Goal: Task Accomplishment & Management: Complete application form

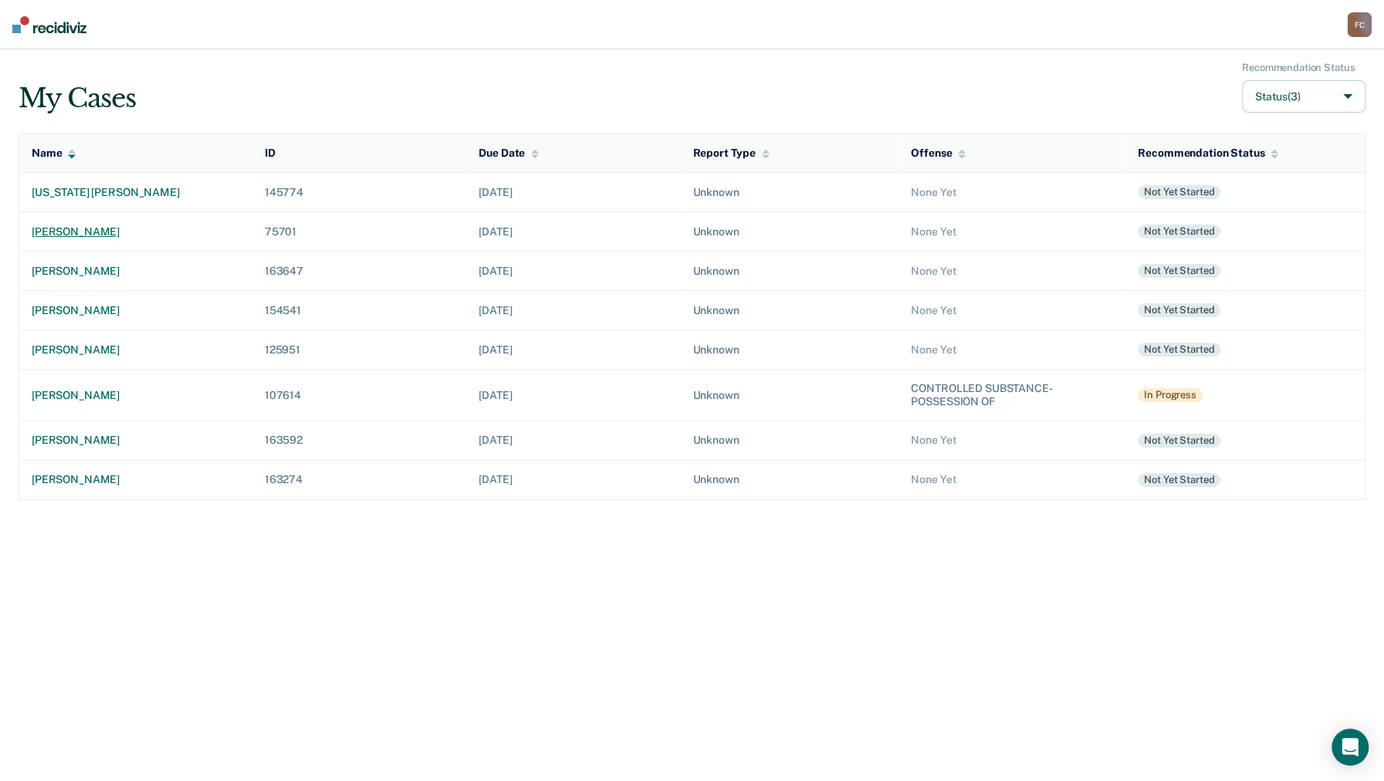
click at [73, 227] on div "[PERSON_NAME]" at bounding box center [136, 231] width 208 height 13
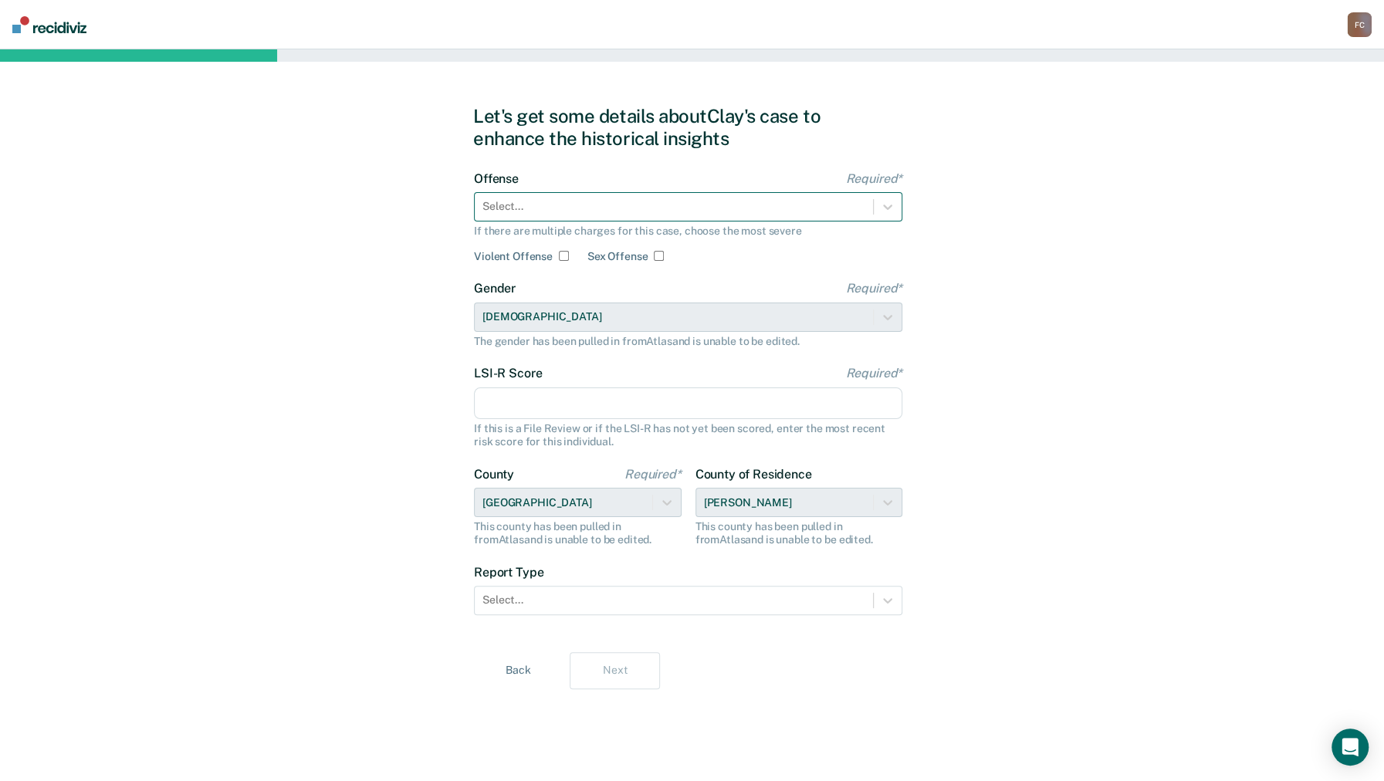
click at [496, 201] on div at bounding box center [673, 206] width 383 height 16
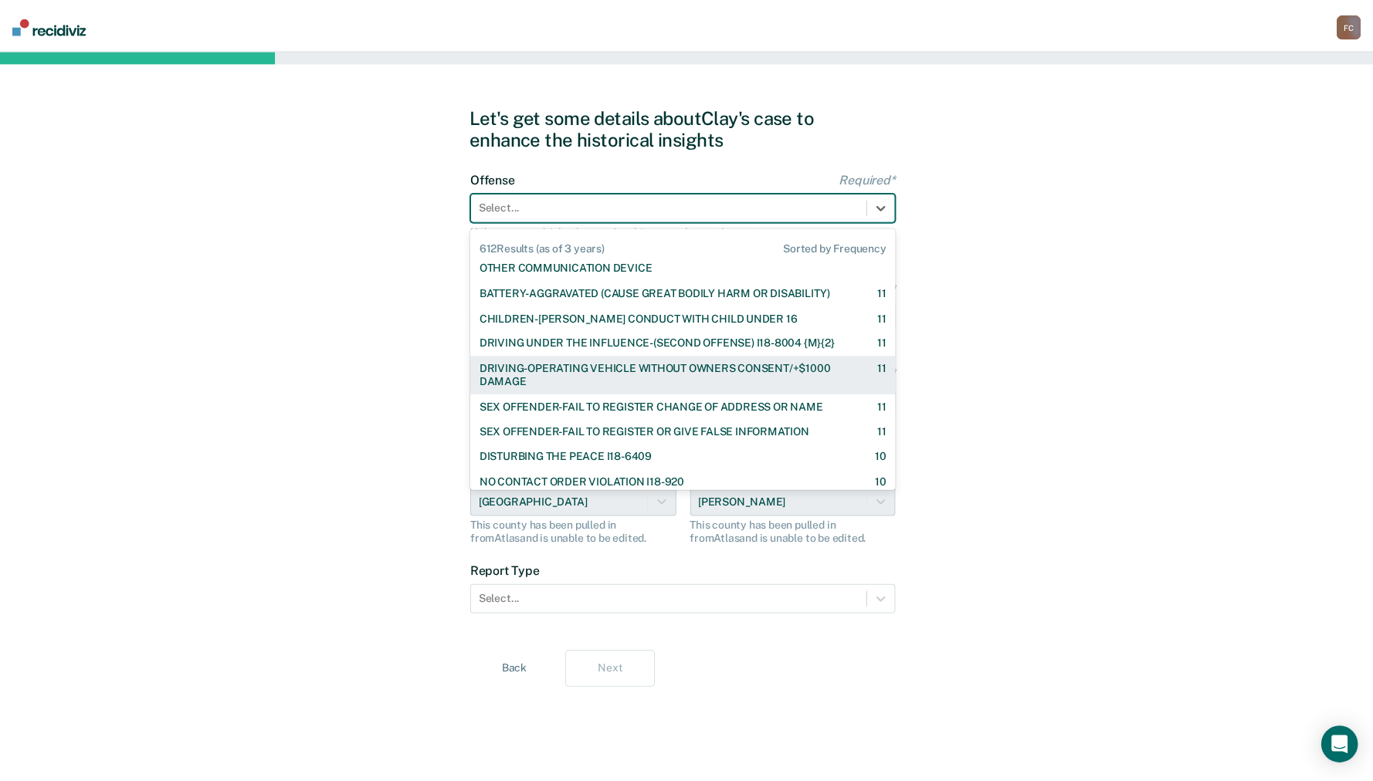
scroll to position [1338, 0]
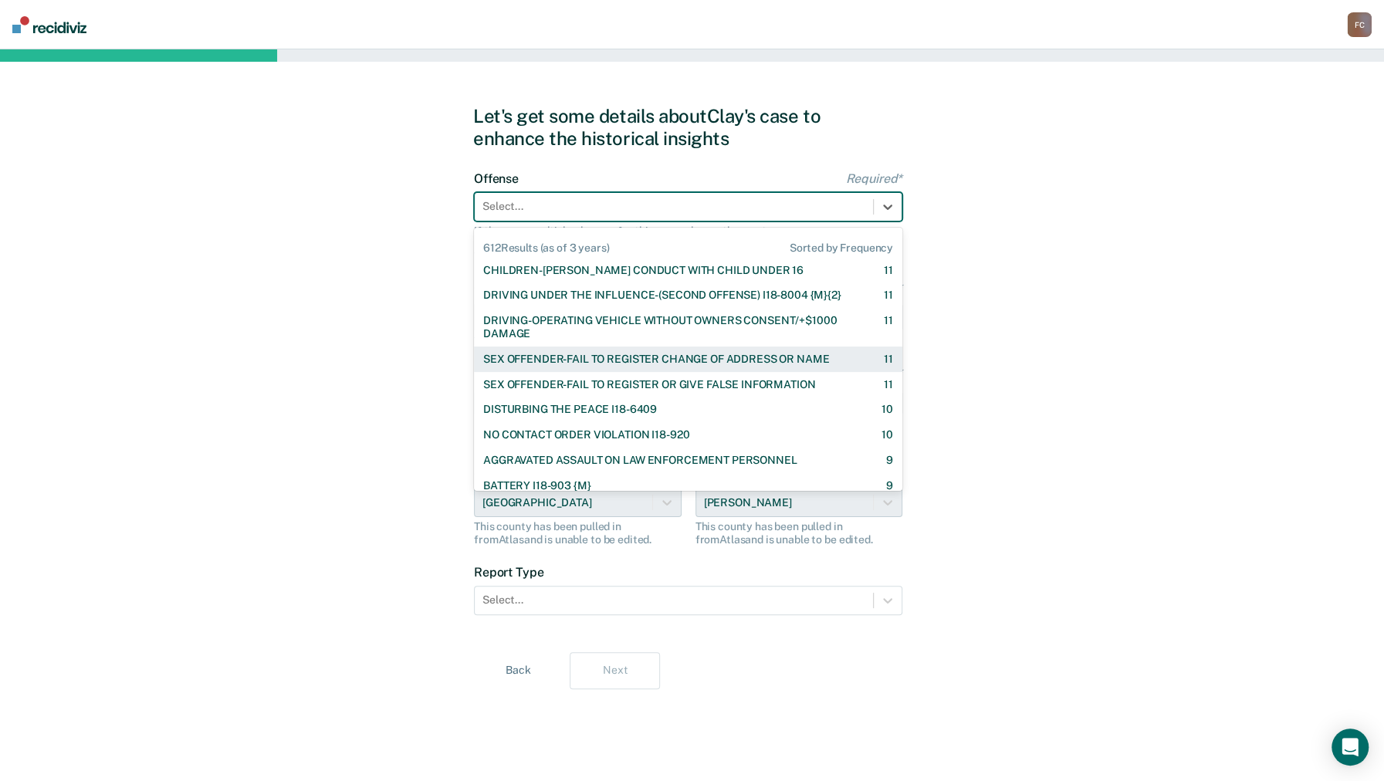
click at [532, 354] on div "SEX OFFENDER-FAIL TO REGISTER CHANGE OF ADDRESS OR NAME" at bounding box center [656, 359] width 346 height 13
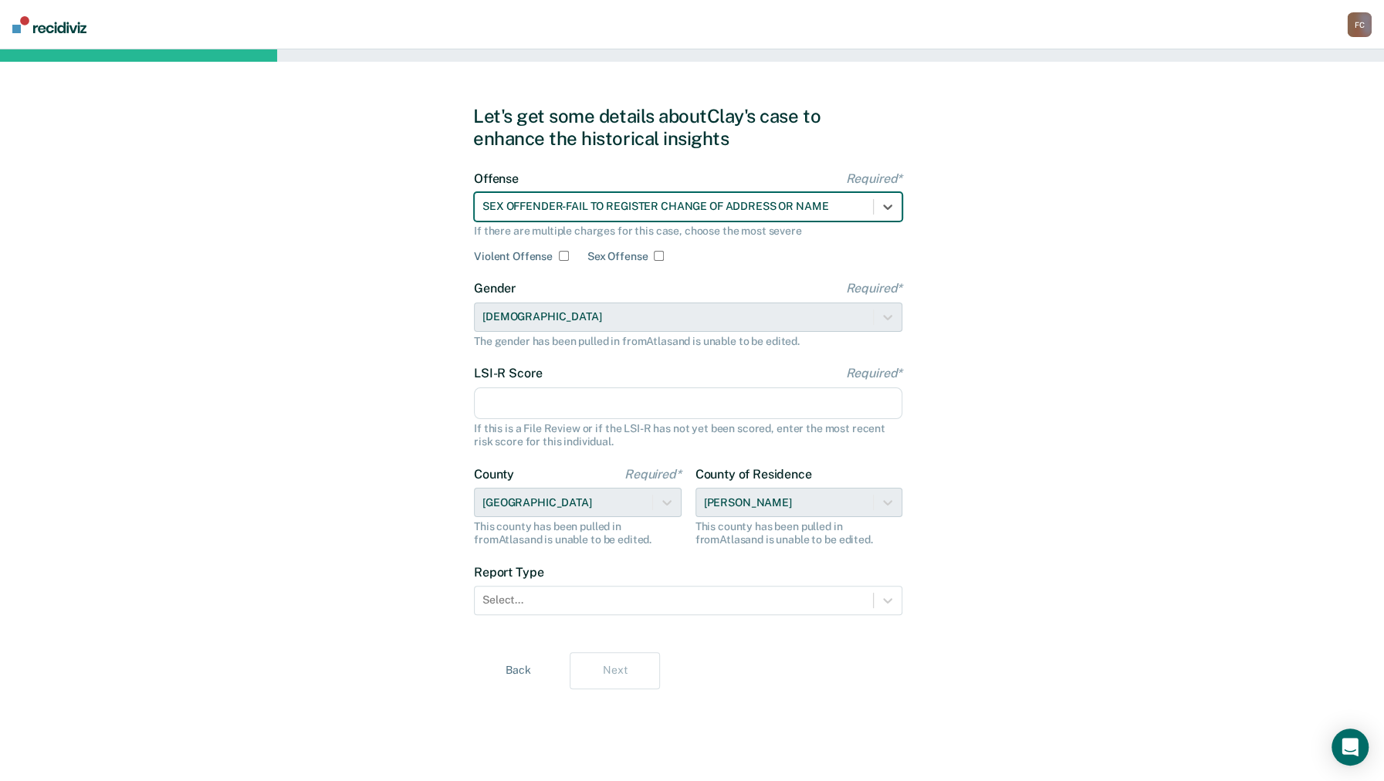
click at [657, 257] on input "Sex Offense" at bounding box center [659, 256] width 10 height 10
checkbox input "true"
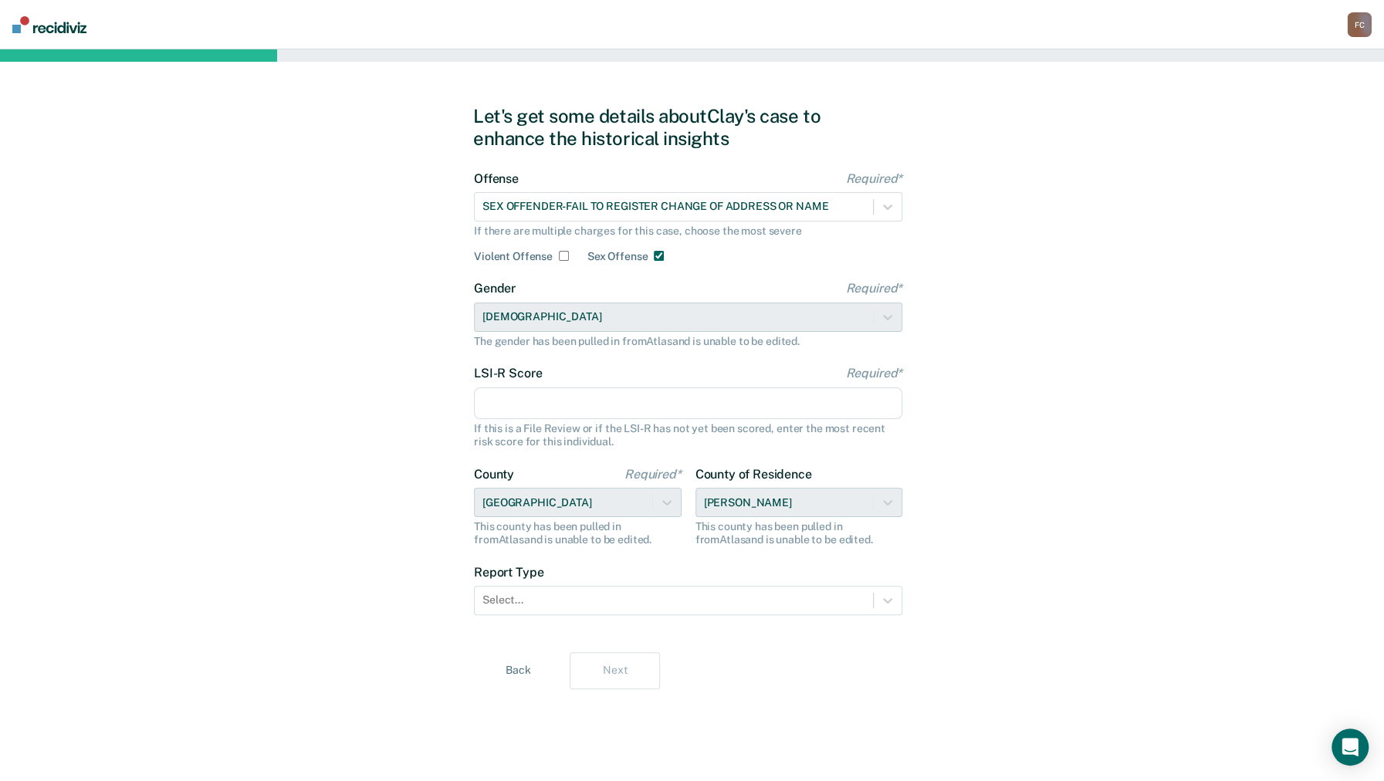
click at [511, 404] on input "LSI-R Score Required*" at bounding box center [688, 404] width 428 height 32
click at [326, 421] on div "Let's get some details about [PERSON_NAME]'s case to enhance the historical ins…" at bounding box center [692, 415] width 1384 height 732
click at [512, 595] on div at bounding box center [673, 600] width 383 height 16
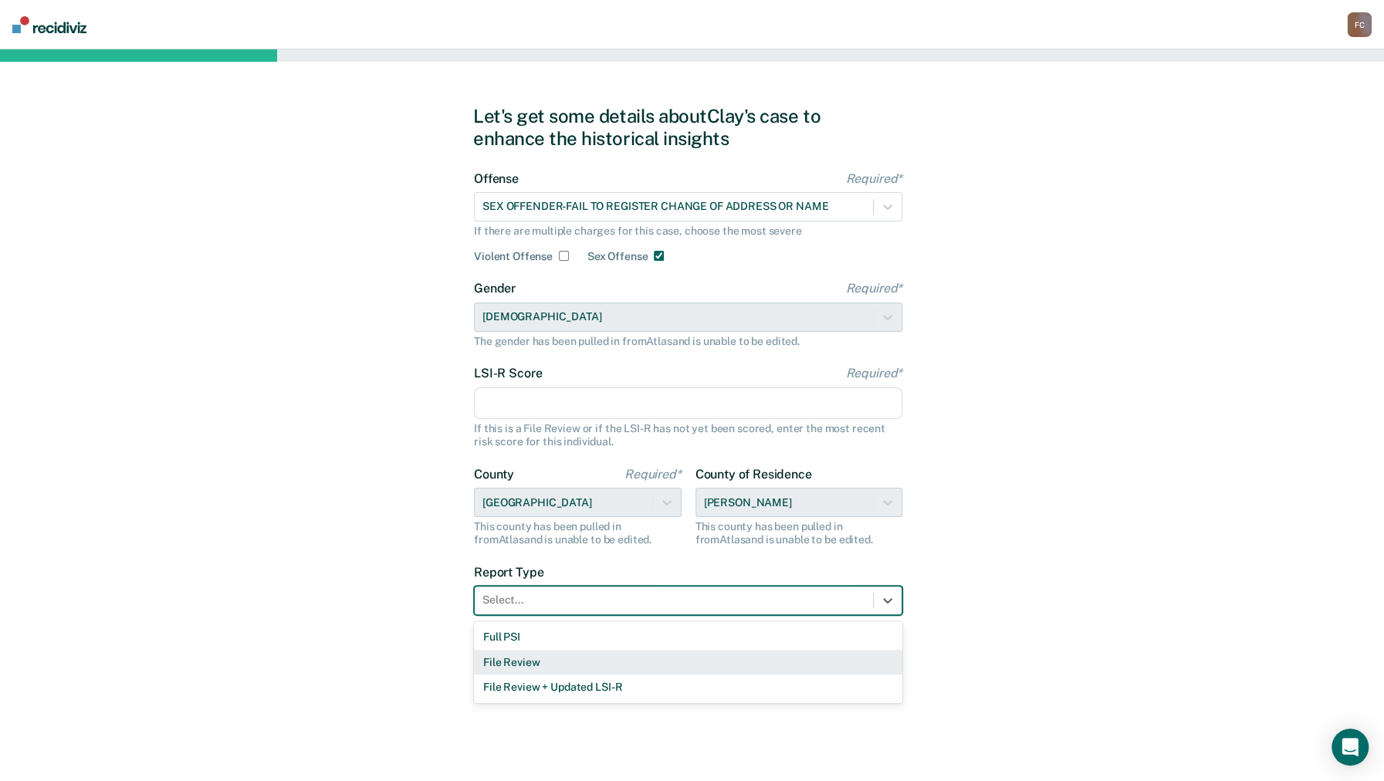
click at [505, 663] on div "File Review" at bounding box center [688, 662] width 428 height 25
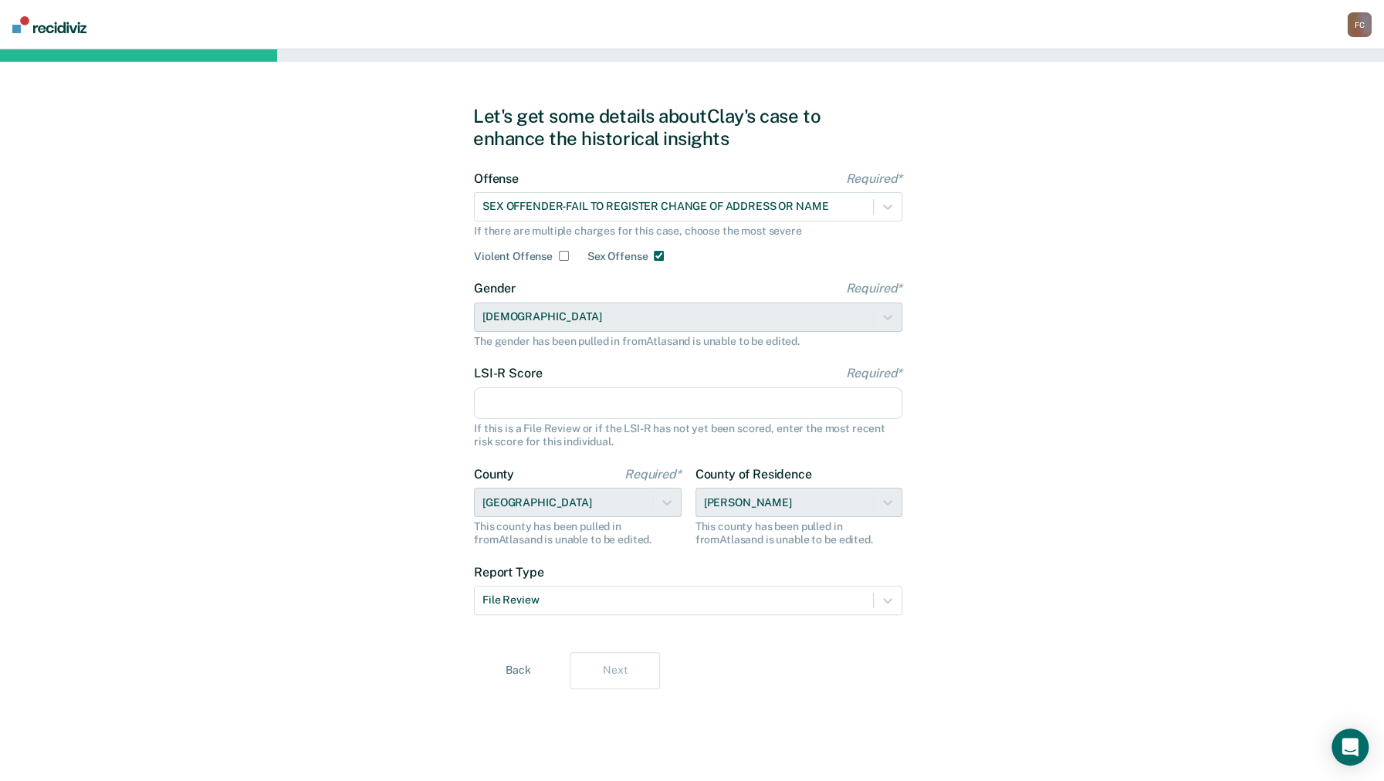
click at [533, 407] on input "LSI-R Score Required*" at bounding box center [688, 404] width 428 height 32
click at [322, 384] on div "Let's get some details about [PERSON_NAME]'s case to enhance the historical ins…" at bounding box center [692, 415] width 1384 height 732
click at [523, 404] on input "LSI-R Score Required*" at bounding box center [688, 404] width 428 height 32
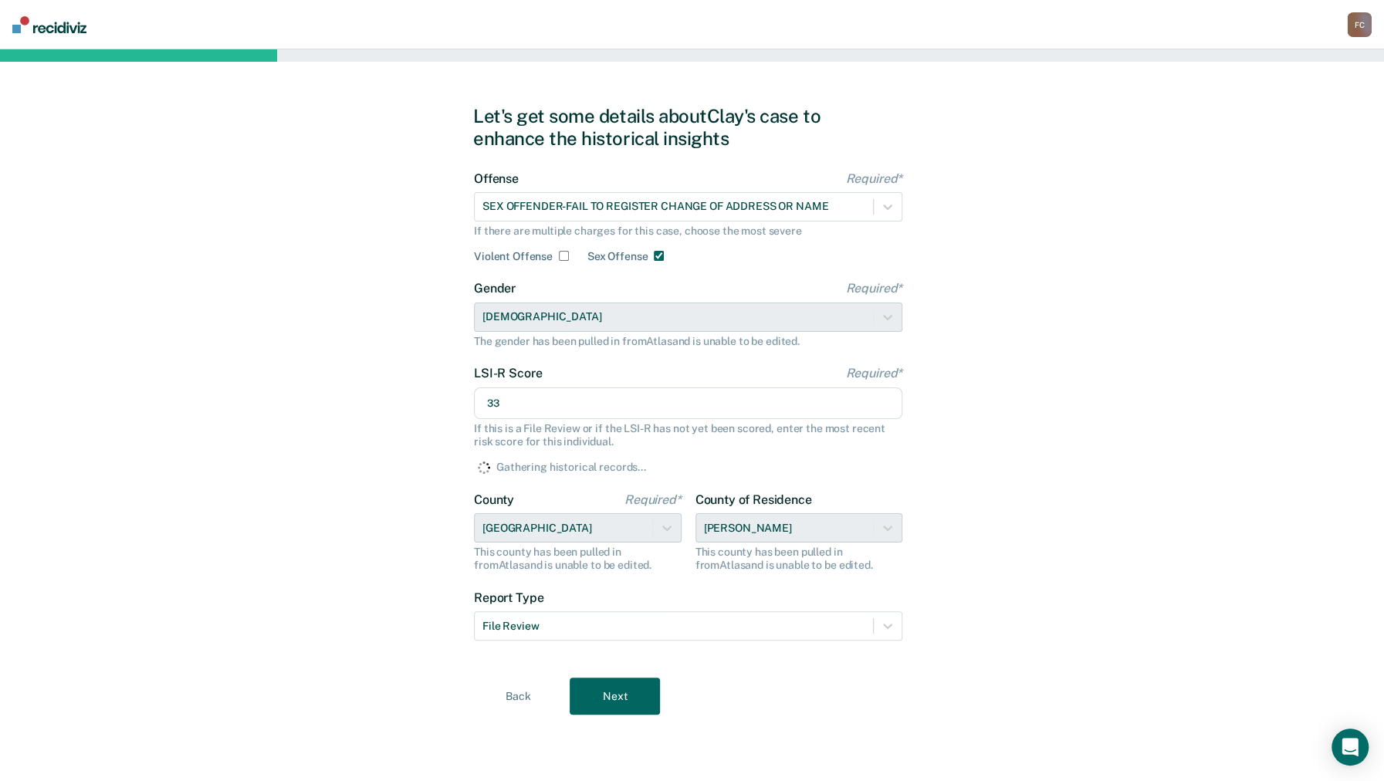
type input "33"
click at [339, 442] on div "Let's get some details about [PERSON_NAME]'s case to enhance the historical ins…" at bounding box center [692, 415] width 1384 height 732
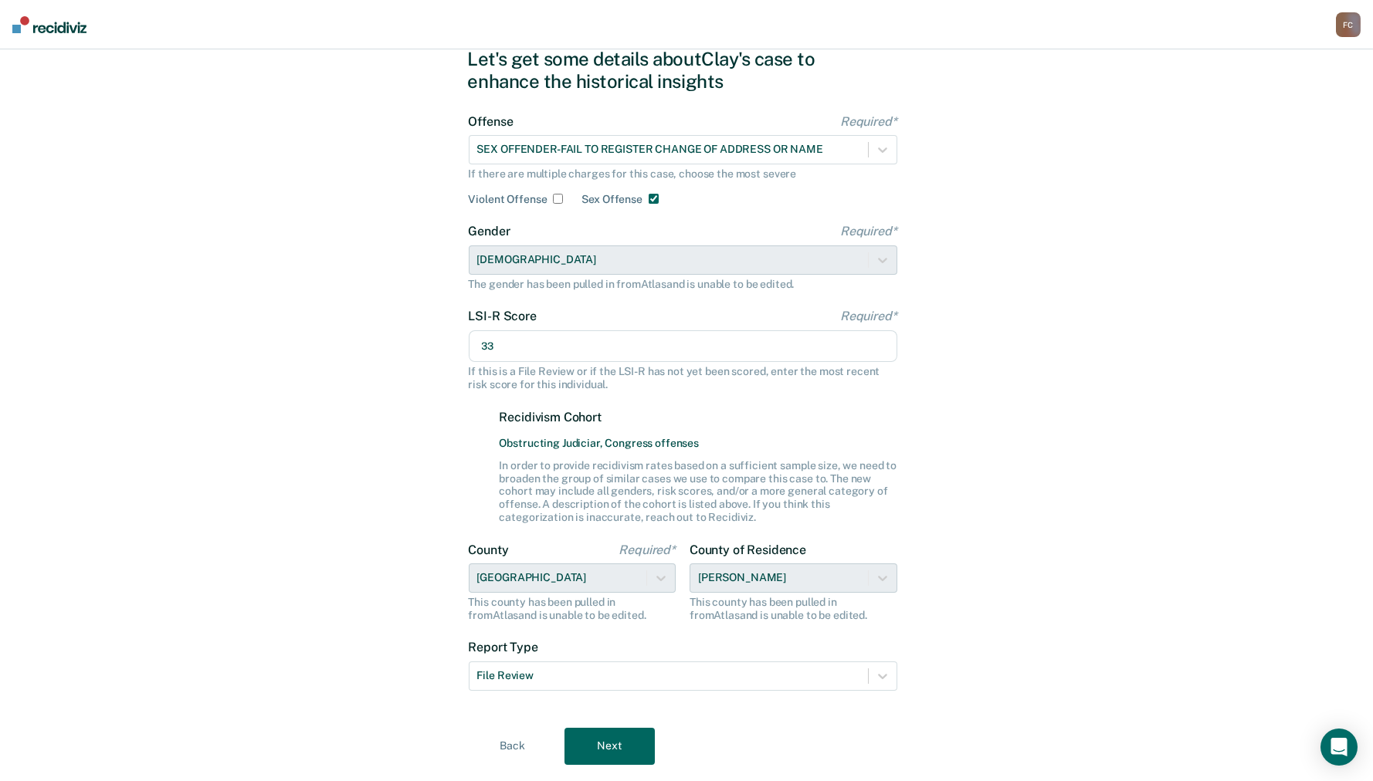
scroll to position [95, 0]
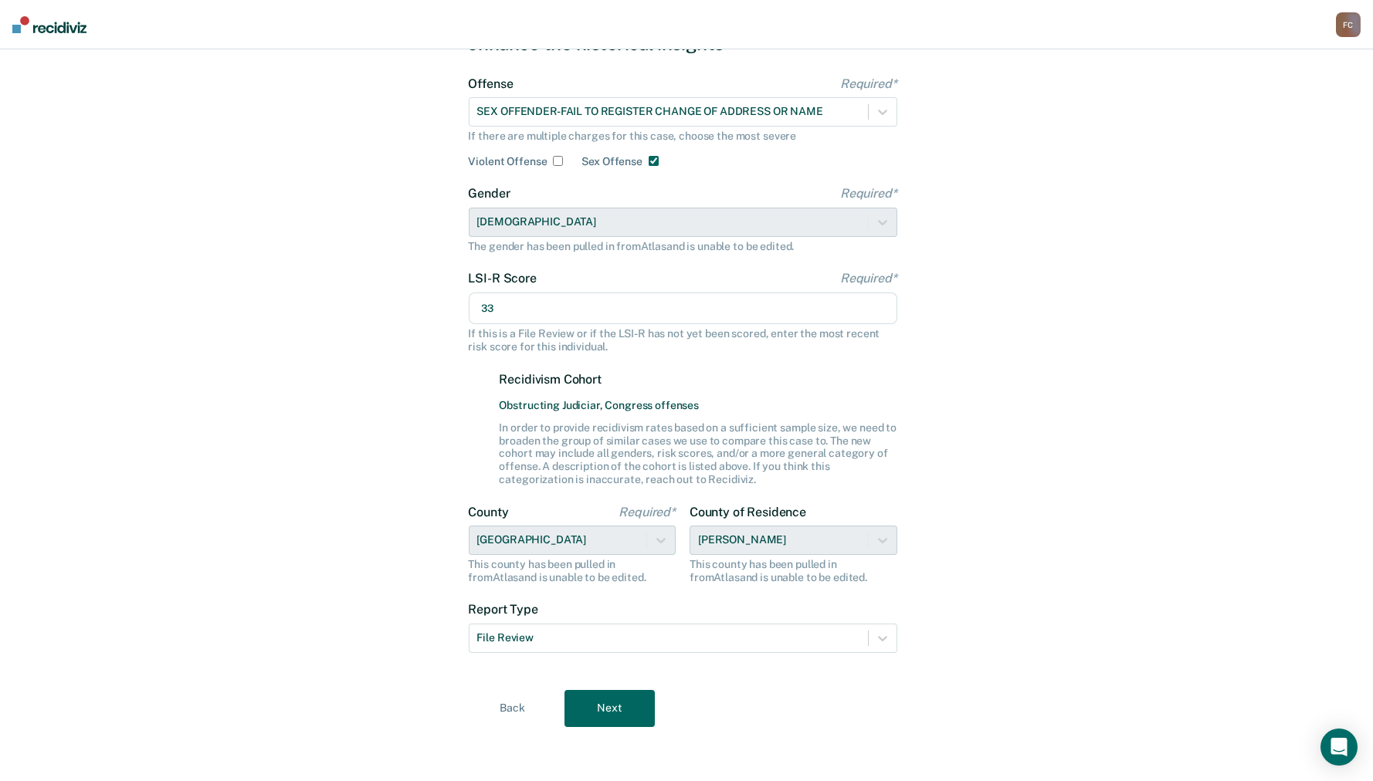
click at [598, 706] on button "Next" at bounding box center [609, 708] width 90 height 37
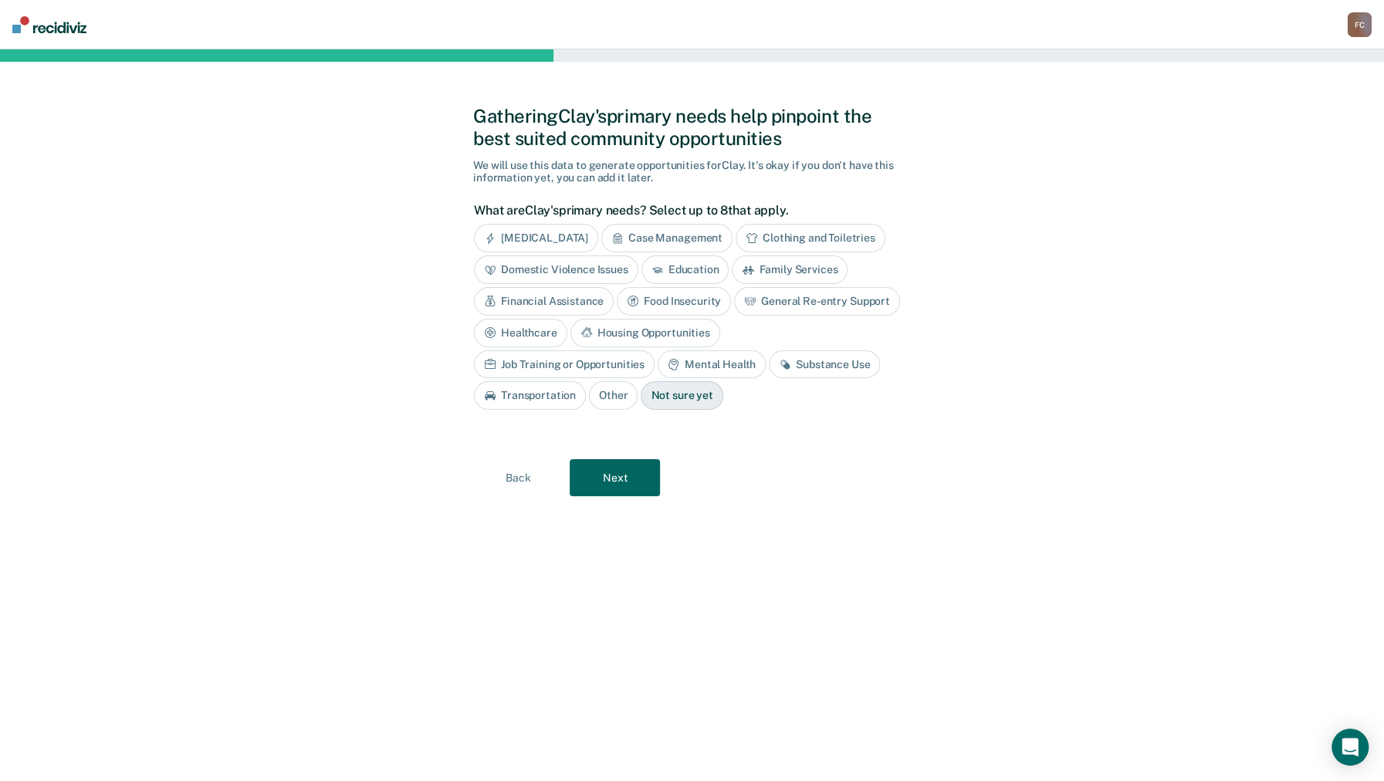
click at [705, 236] on div "Case Management" at bounding box center [666, 238] width 131 height 29
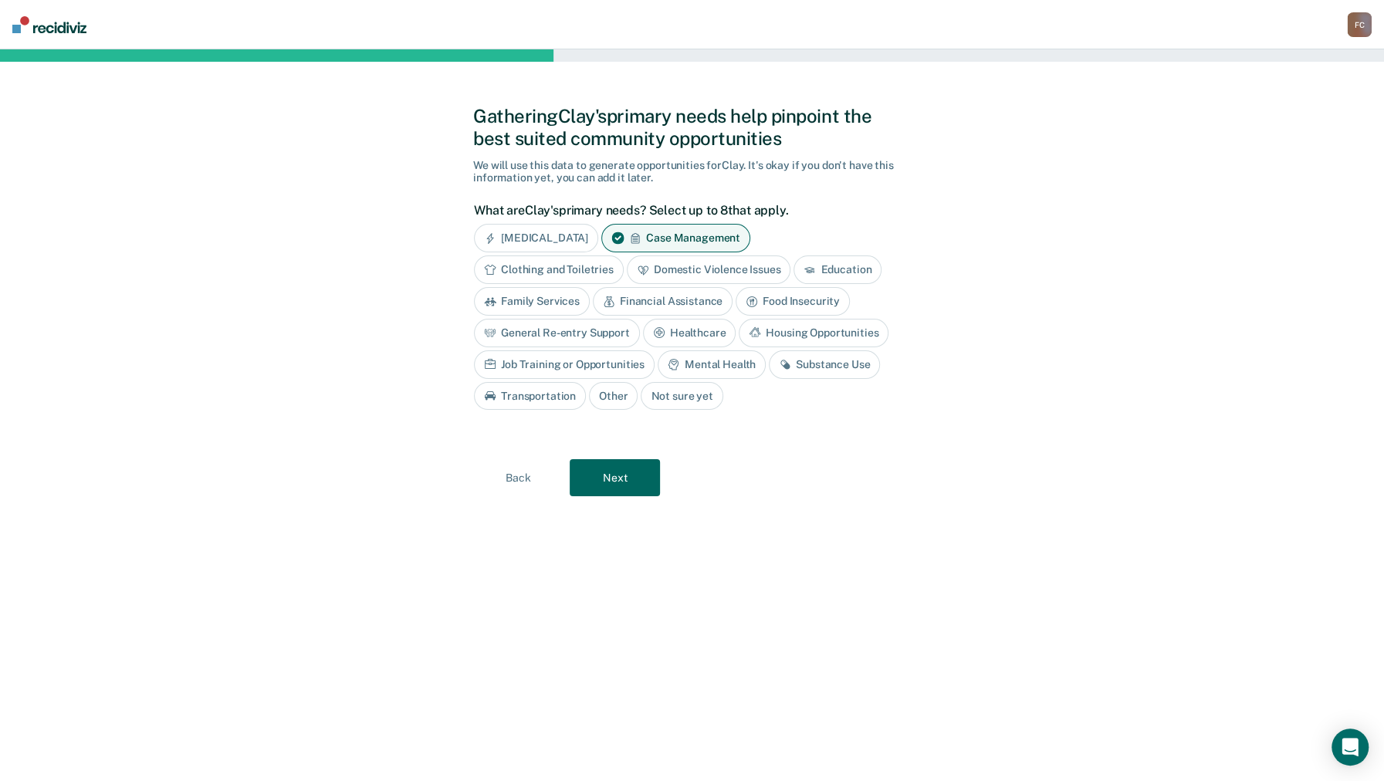
click at [635, 471] on button "Next" at bounding box center [615, 477] width 90 height 37
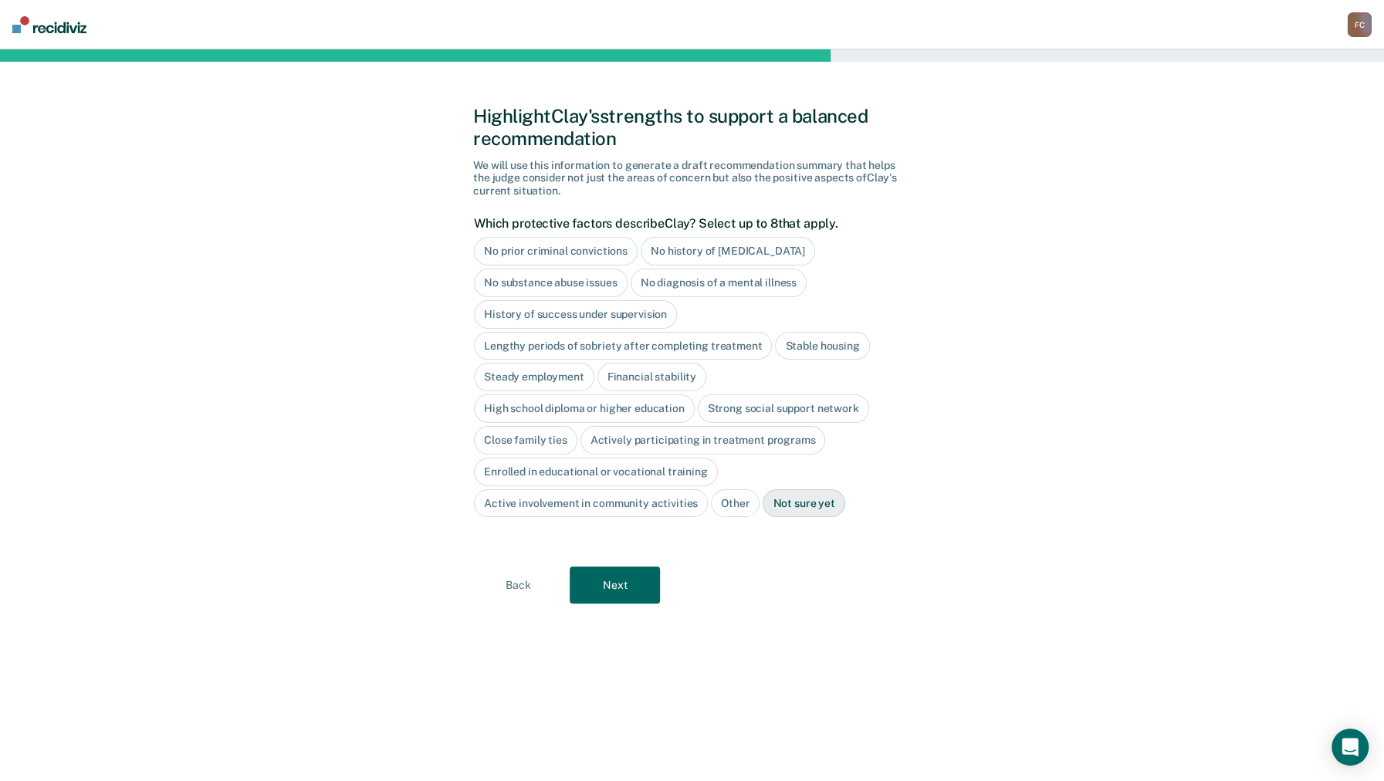
click at [785, 502] on div "Not sure yet" at bounding box center [804, 503] width 82 height 29
click at [772, 498] on div "Not sure yet" at bounding box center [804, 503] width 82 height 29
click at [522, 579] on button "Back" at bounding box center [518, 585] width 90 height 37
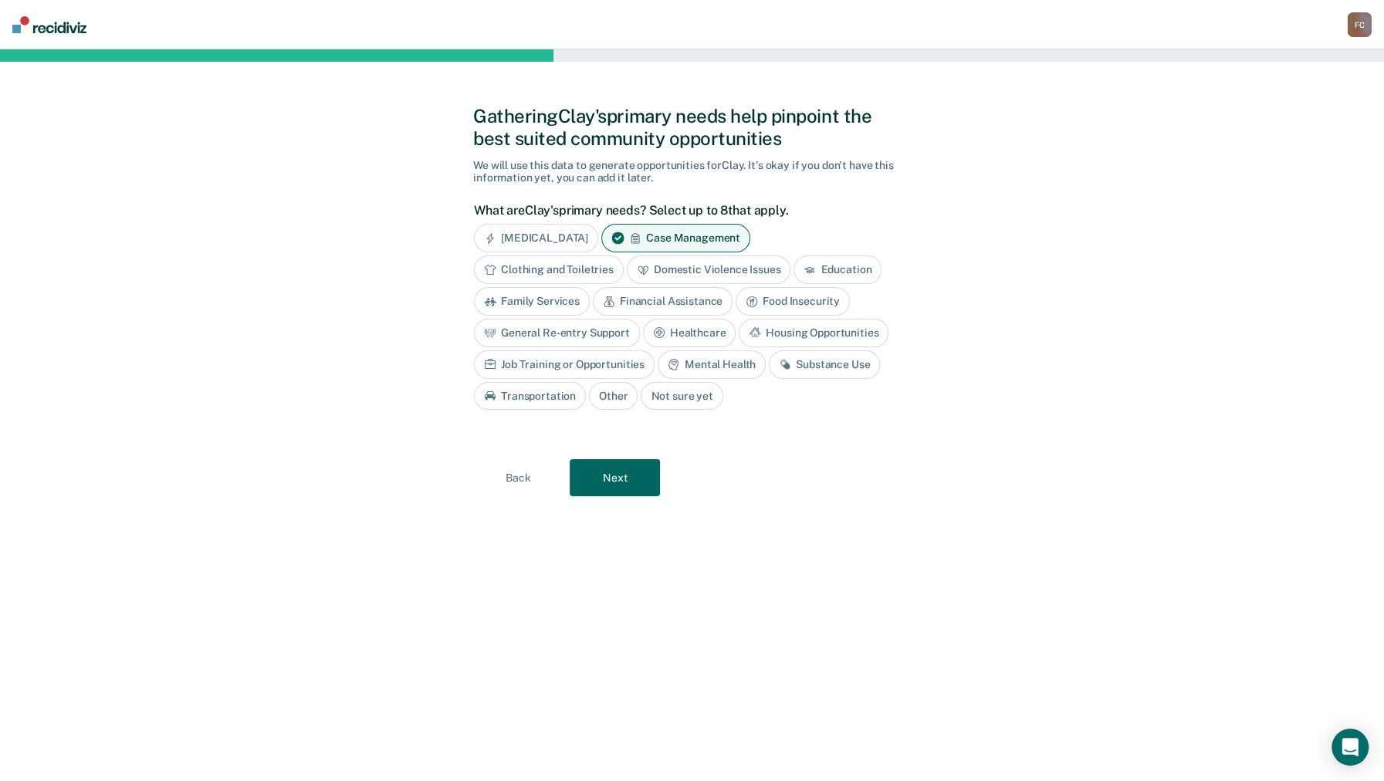
click at [664, 395] on div "Not sure yet" at bounding box center [682, 396] width 82 height 29
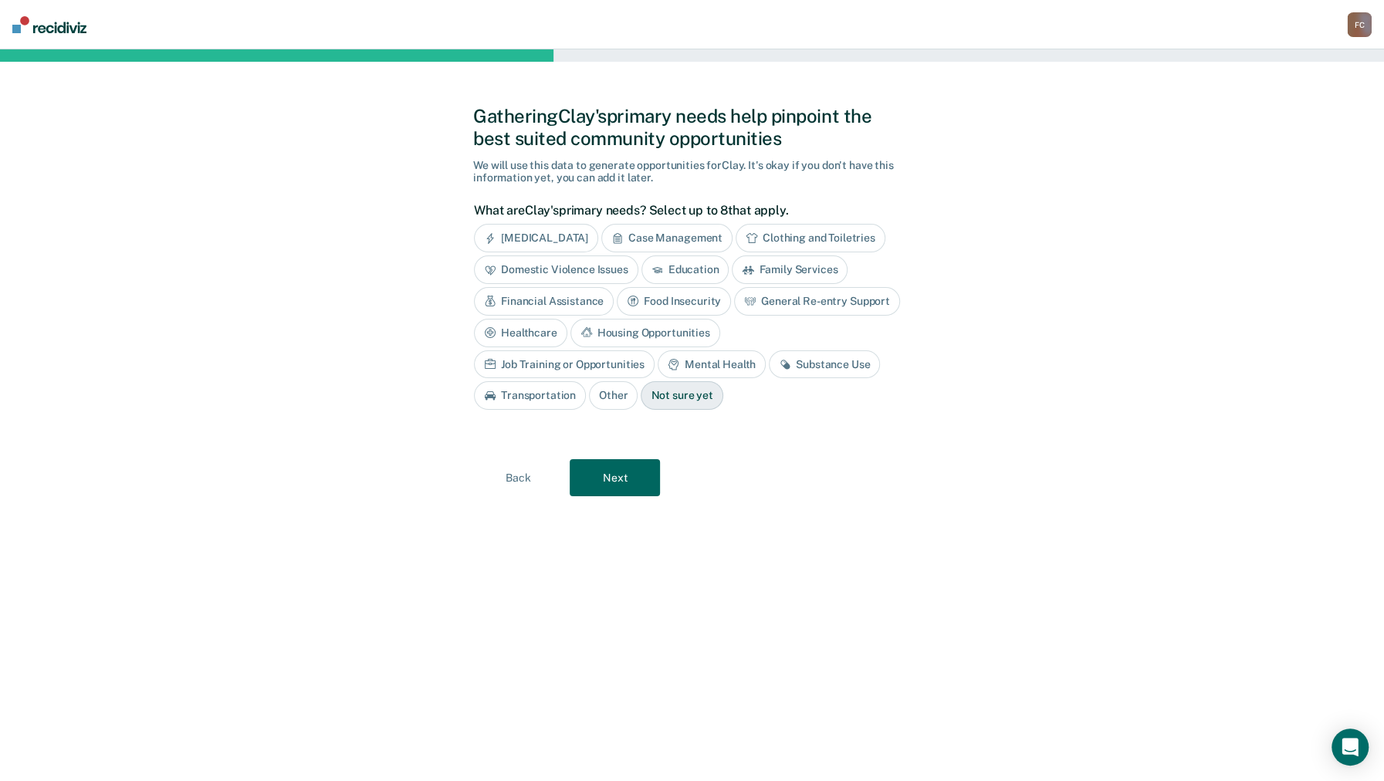
click at [617, 471] on button "Next" at bounding box center [615, 477] width 90 height 37
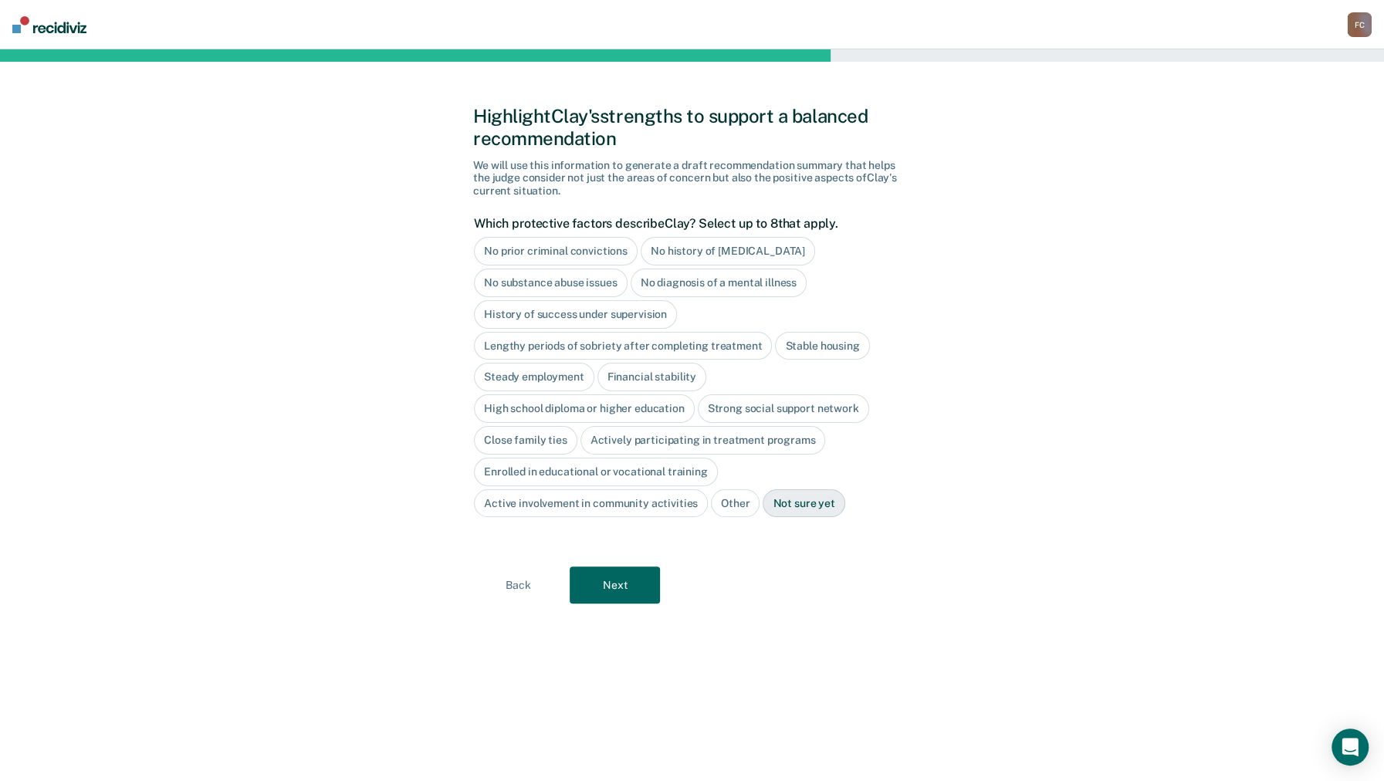
click at [618, 572] on button "Next" at bounding box center [615, 585] width 90 height 37
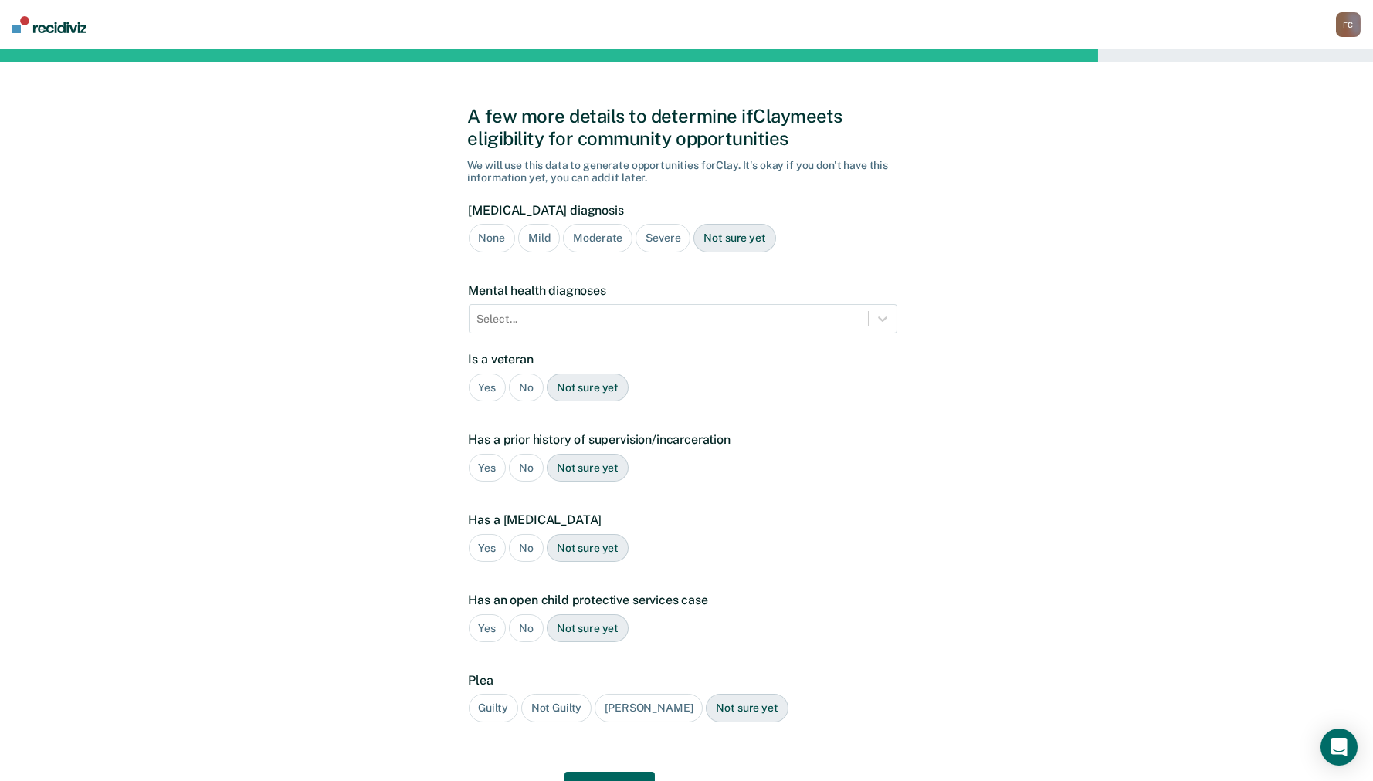
click at [720, 239] on div "Not sure yet" at bounding box center [734, 238] width 82 height 29
click at [554, 313] on div at bounding box center [668, 319] width 383 height 16
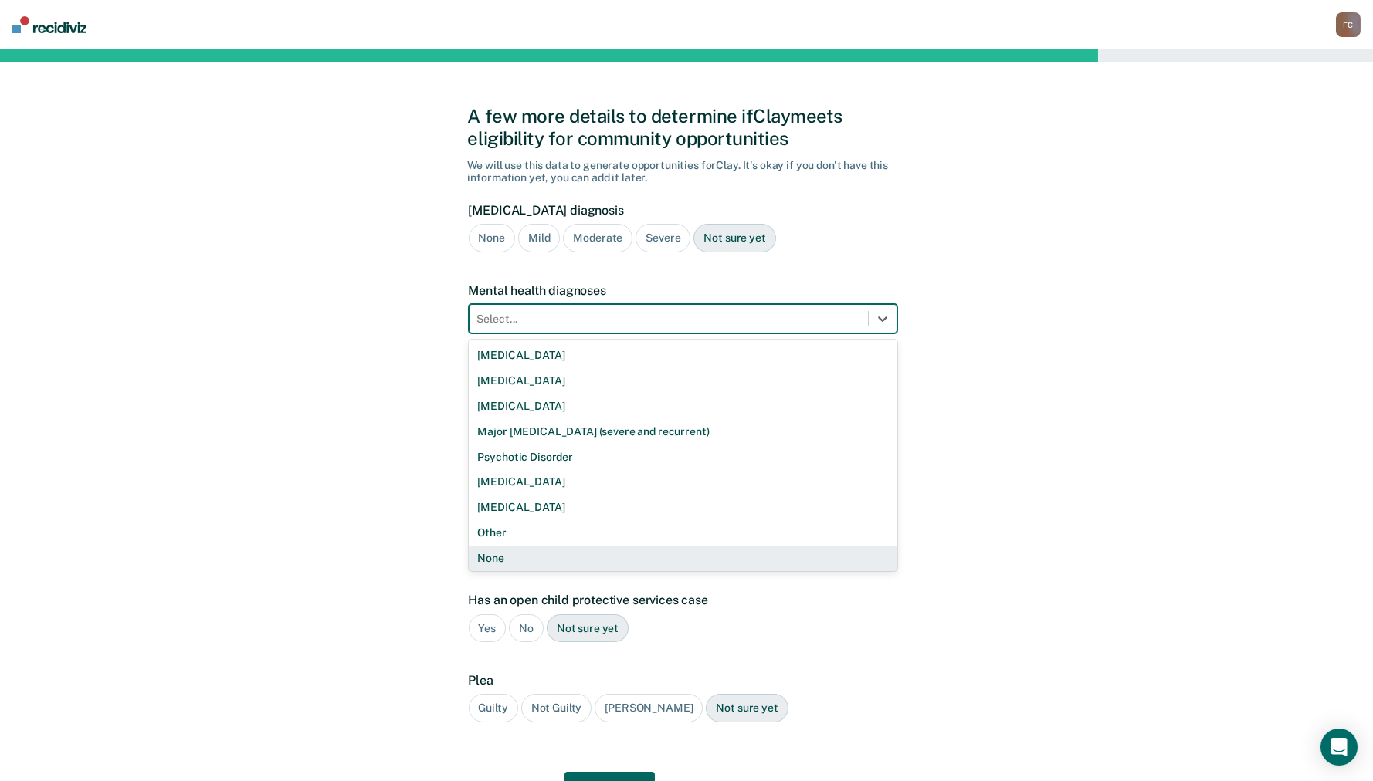
click at [506, 555] on div "None" at bounding box center [683, 558] width 428 height 25
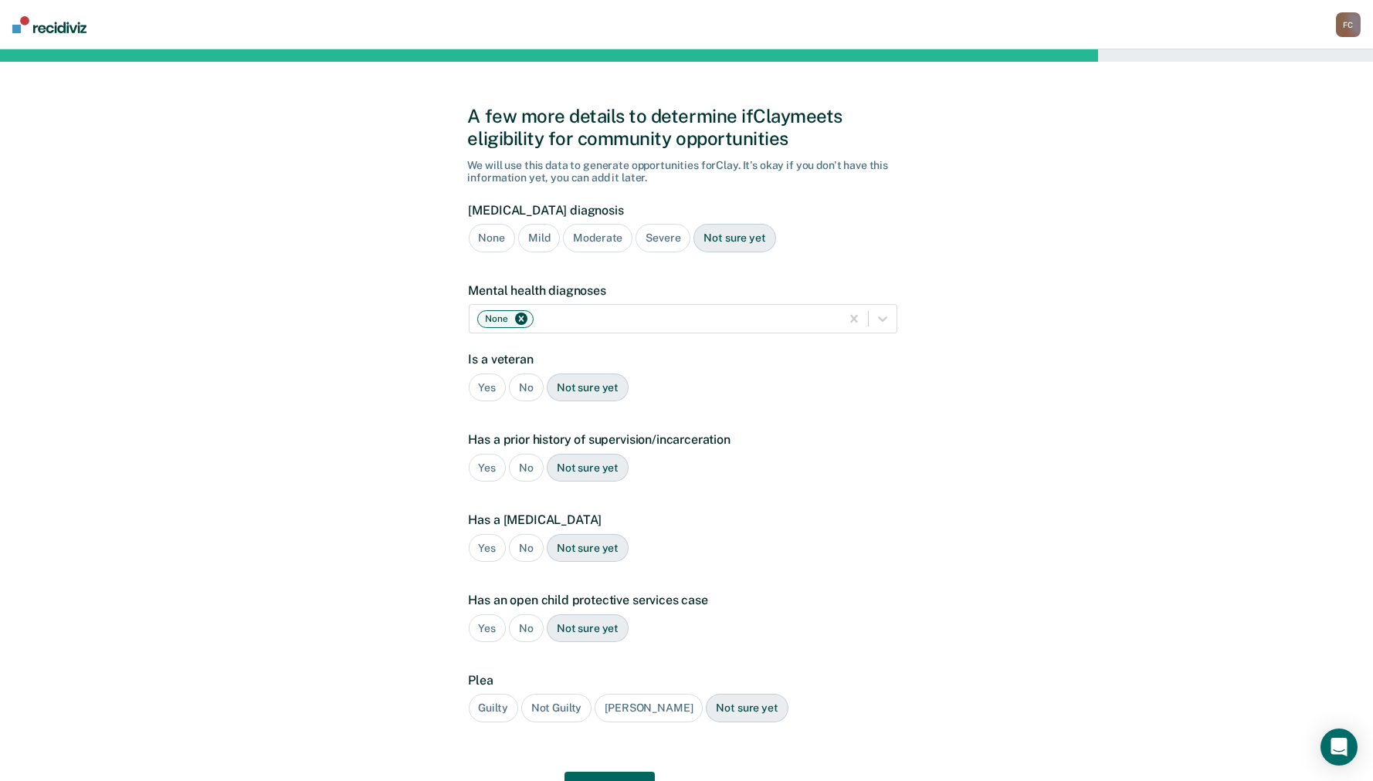
click at [523, 383] on div "No" at bounding box center [526, 388] width 35 height 29
click at [480, 462] on div "Yes" at bounding box center [488, 468] width 38 height 29
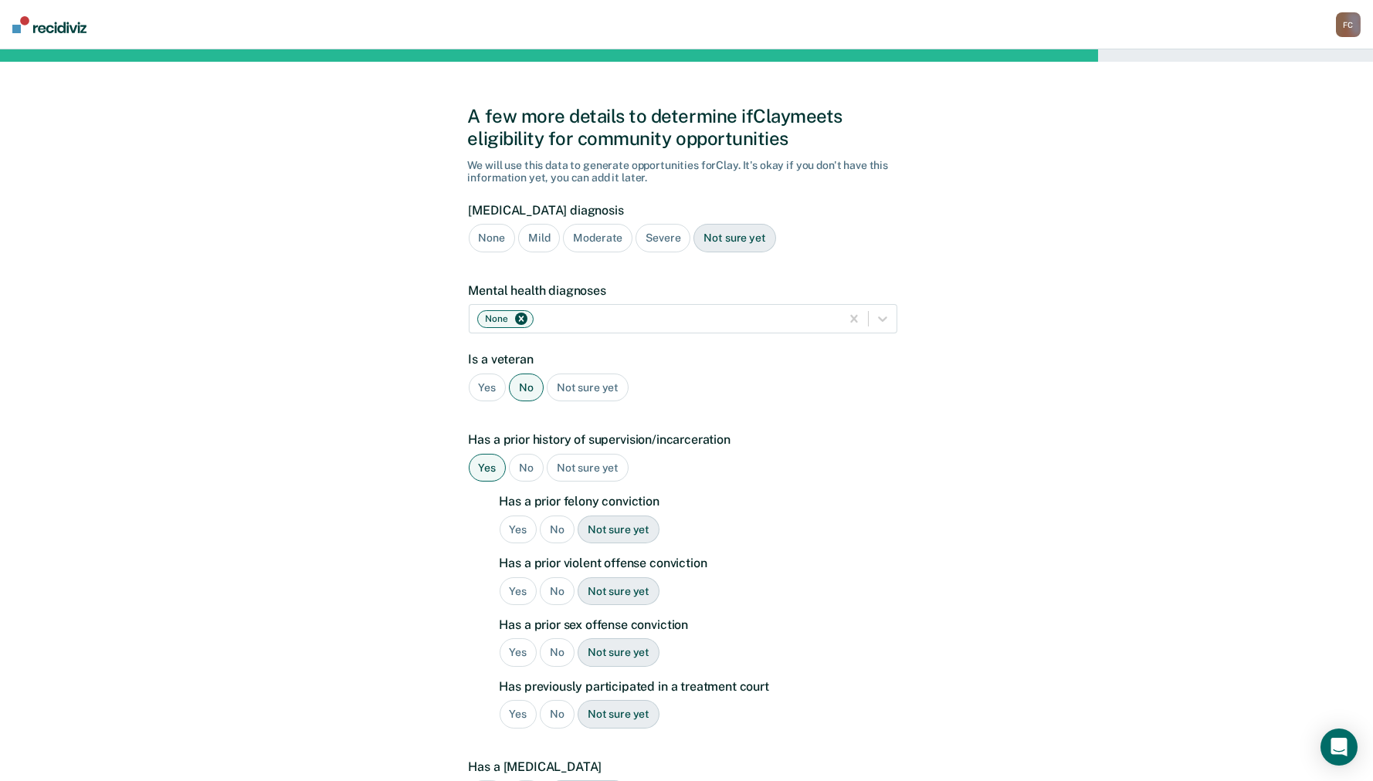
click at [511, 522] on div "Yes" at bounding box center [518, 530] width 38 height 29
click at [513, 589] on div "Yes" at bounding box center [518, 591] width 38 height 29
click at [513, 652] on div "Yes" at bounding box center [518, 652] width 38 height 29
click at [554, 711] on div "No" at bounding box center [557, 714] width 35 height 29
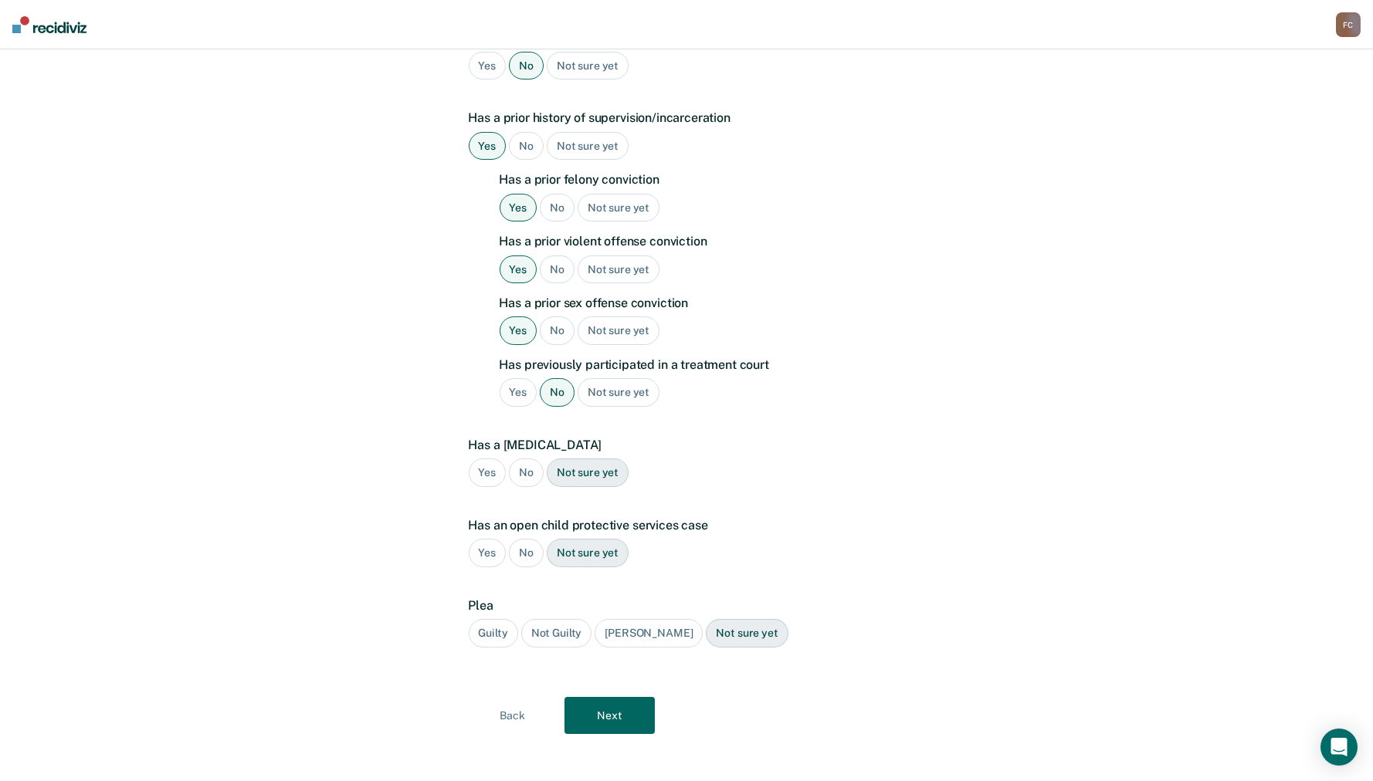
scroll to position [327, 0]
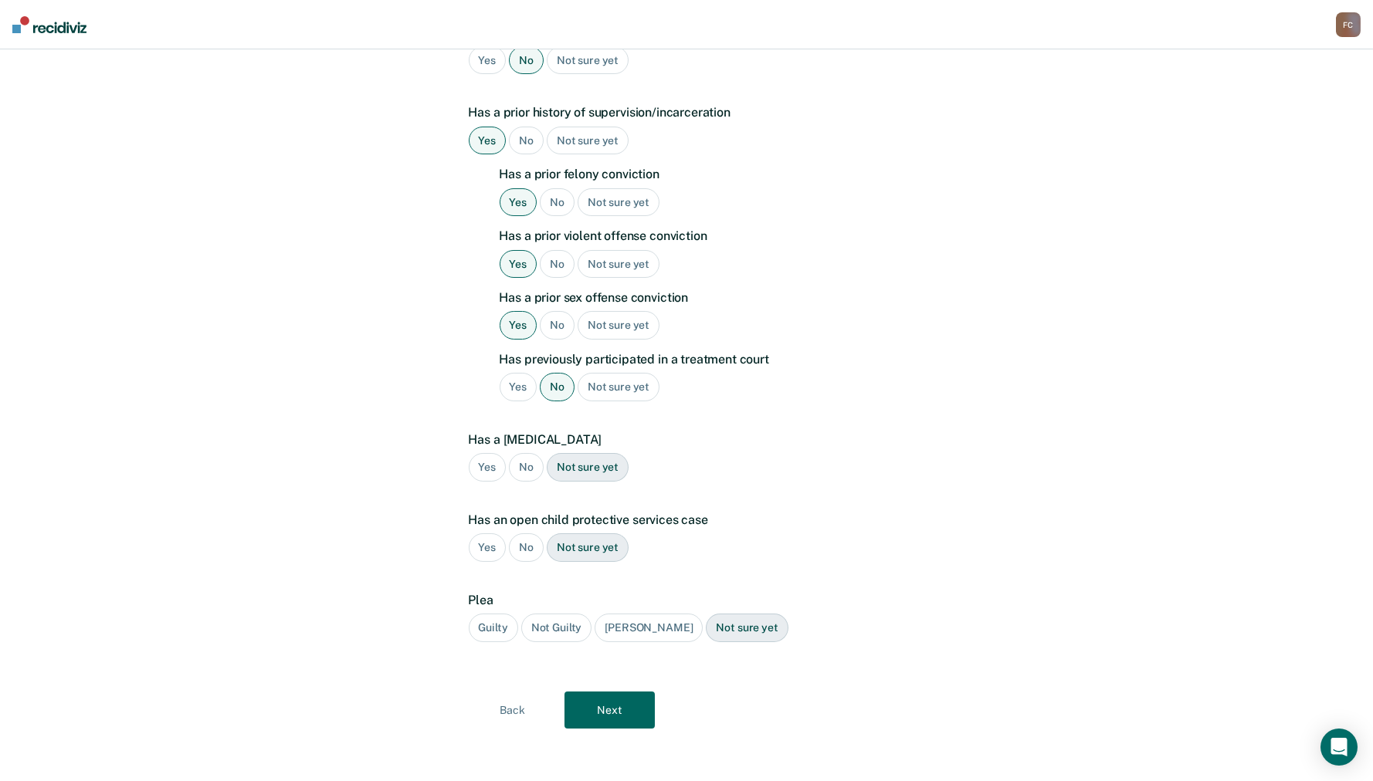
click at [521, 459] on div "No" at bounding box center [526, 467] width 35 height 29
click at [520, 541] on div "No" at bounding box center [526, 547] width 35 height 29
click at [494, 628] on div "Guilty" at bounding box center [493, 628] width 49 height 29
click at [604, 702] on button "Next" at bounding box center [609, 710] width 90 height 37
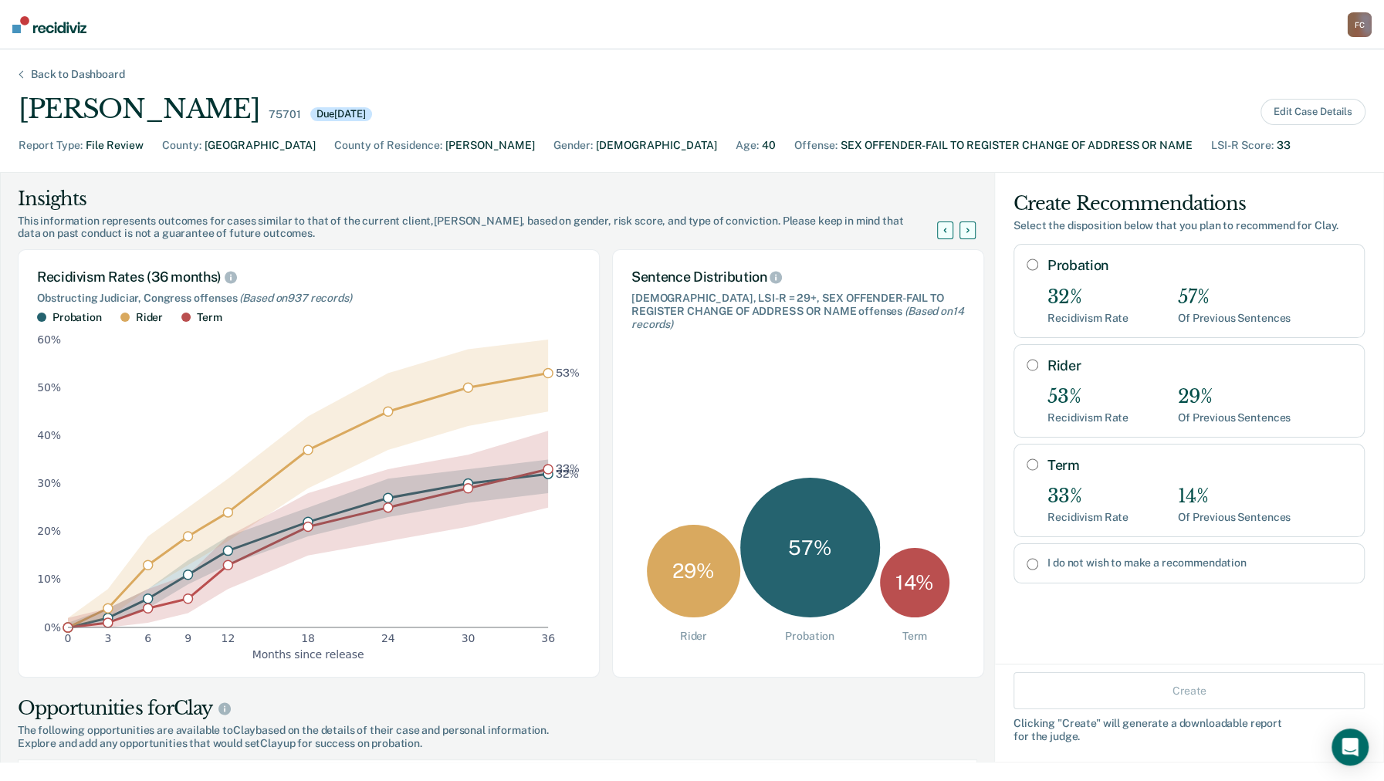
click at [1027, 560] on input "I do not wish to make a recommendation" at bounding box center [1033, 564] width 12 height 12
radio input "true"
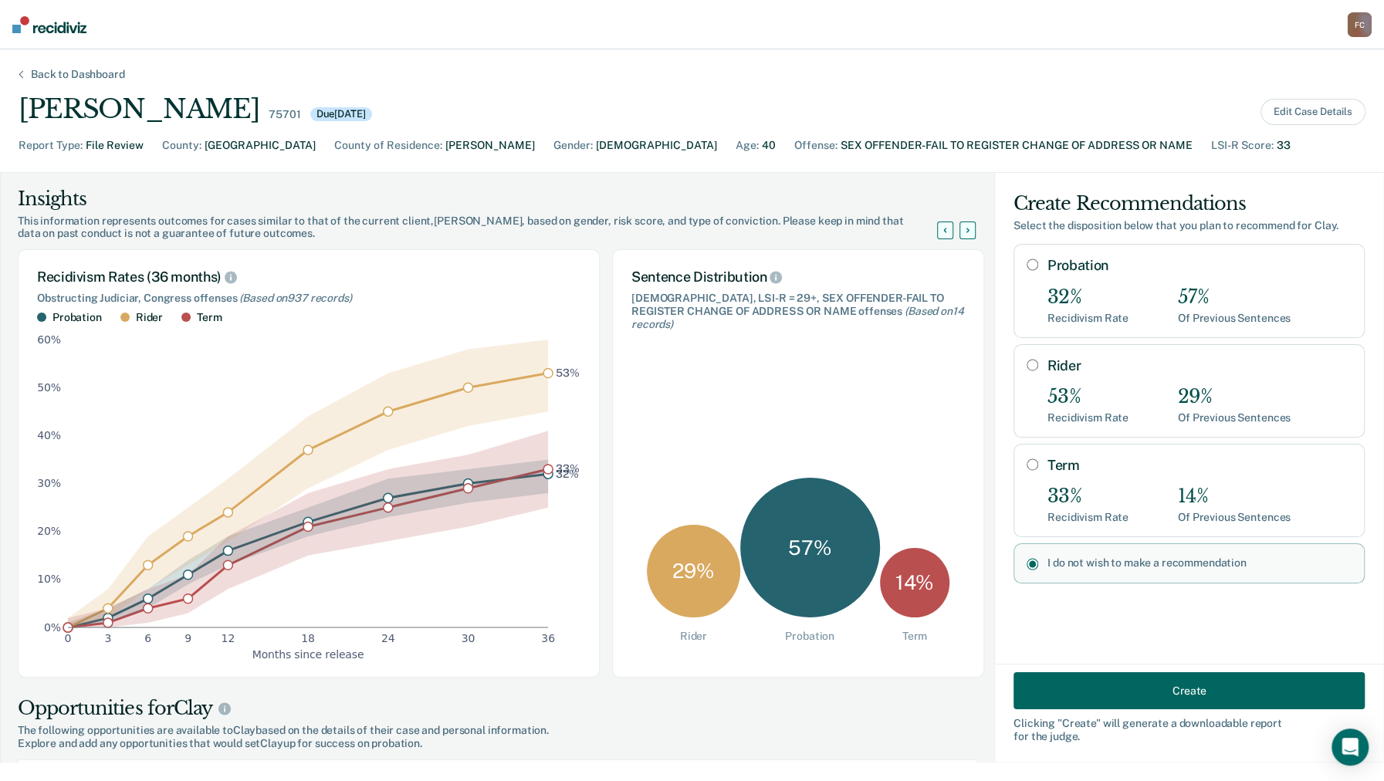
click at [1176, 689] on button "Create" at bounding box center [1189, 690] width 351 height 37
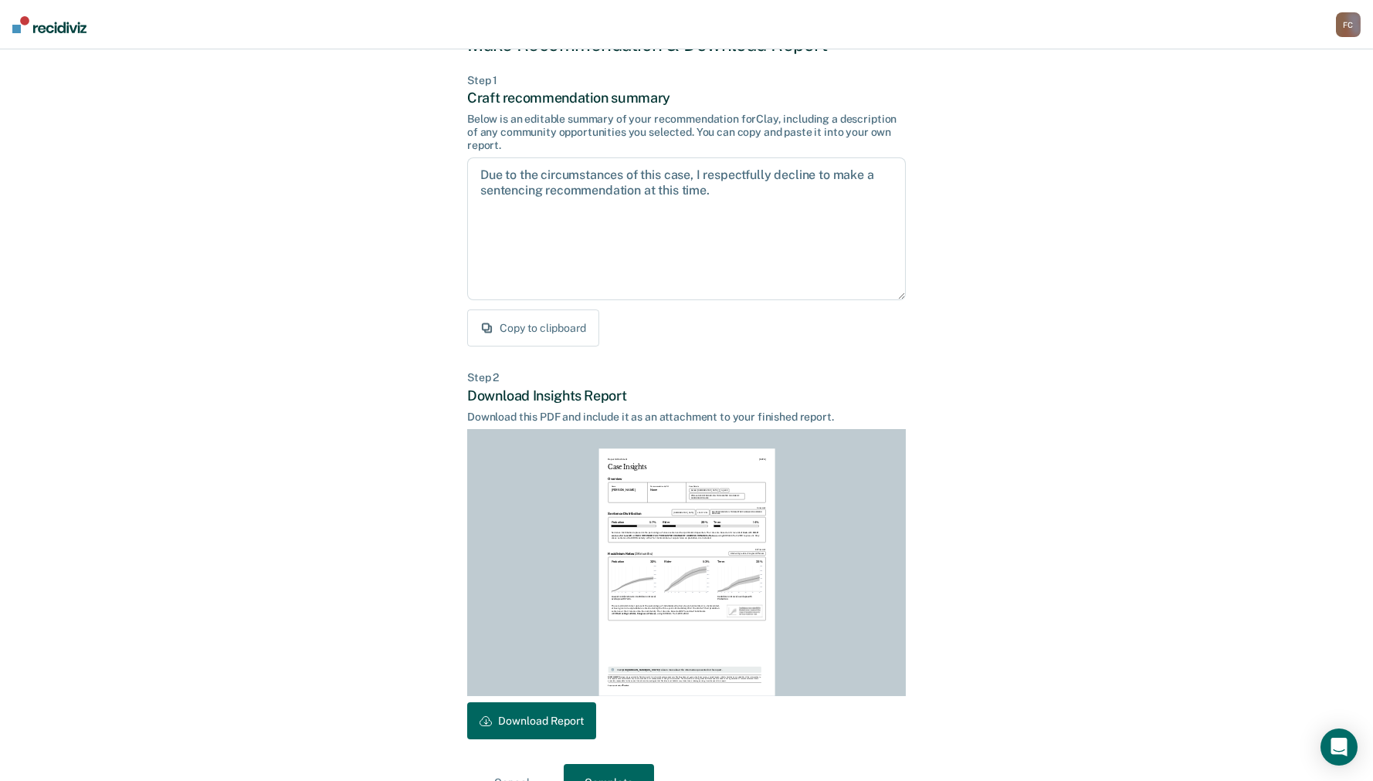
scroll to position [98, 0]
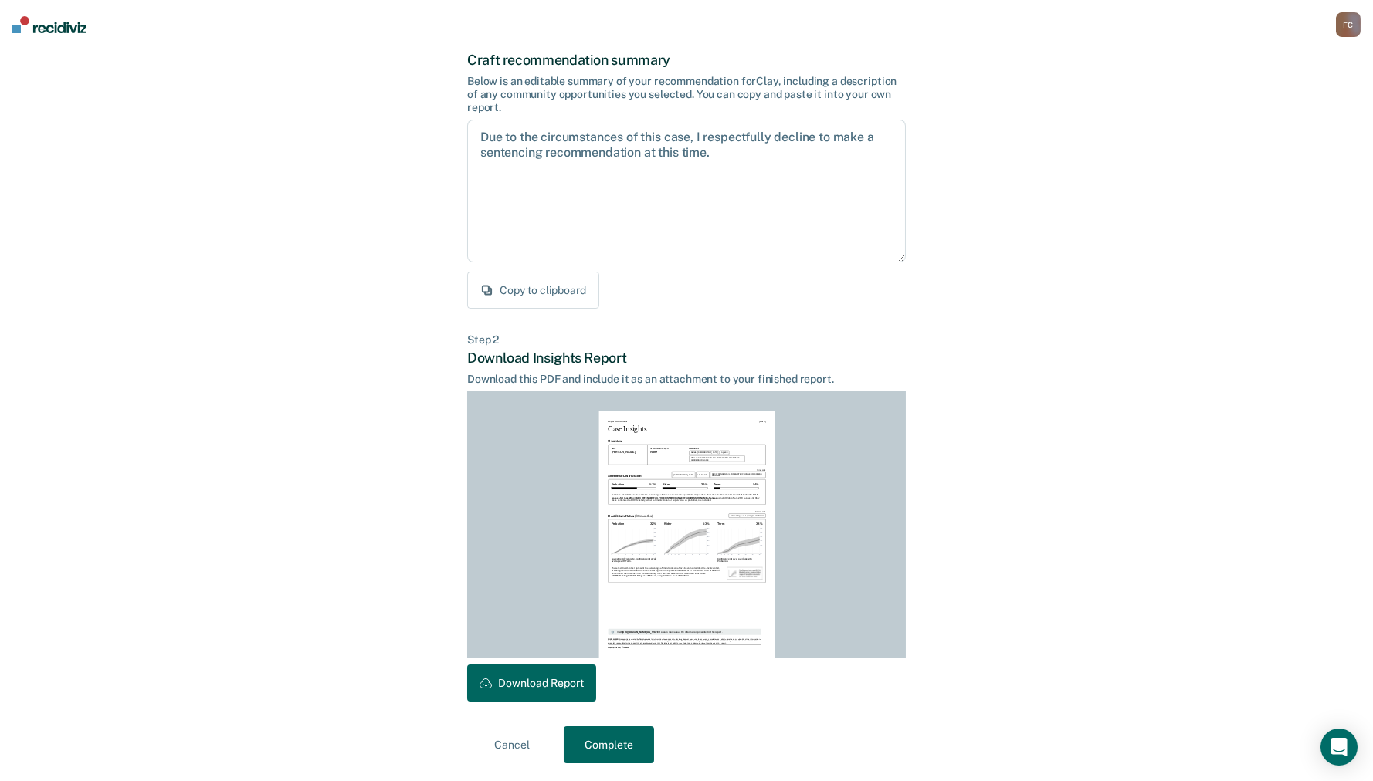
click at [539, 679] on button "Download Report" at bounding box center [531, 683] width 129 height 37
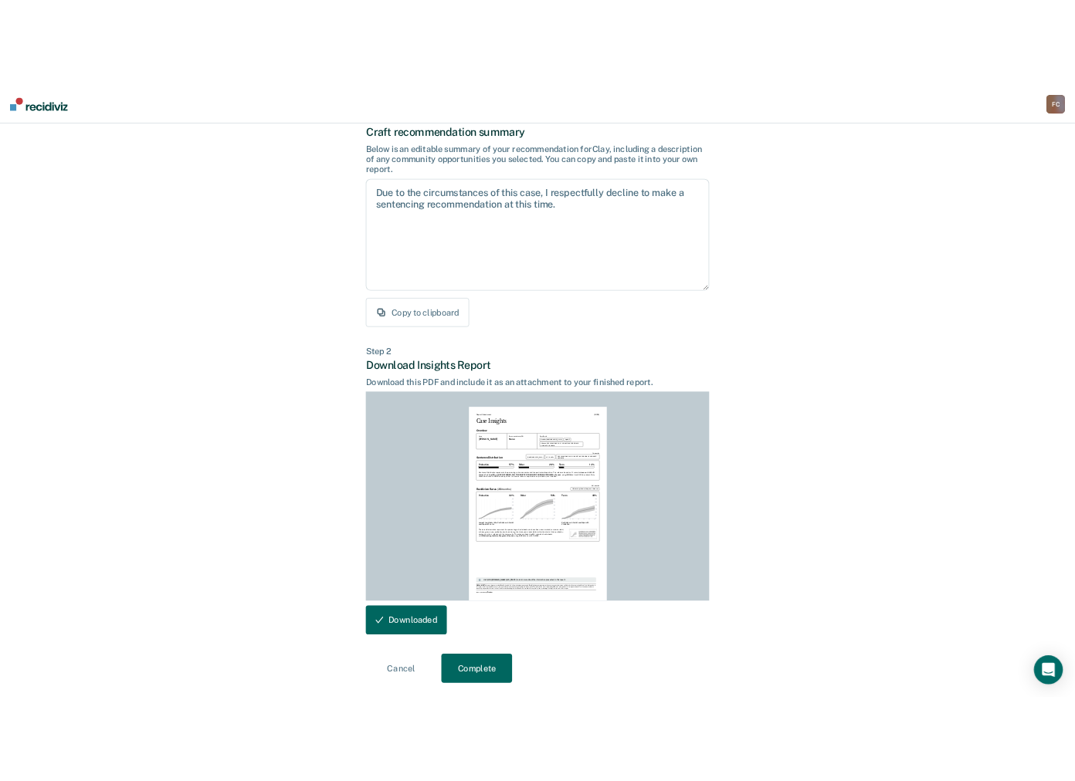
scroll to position [0, 0]
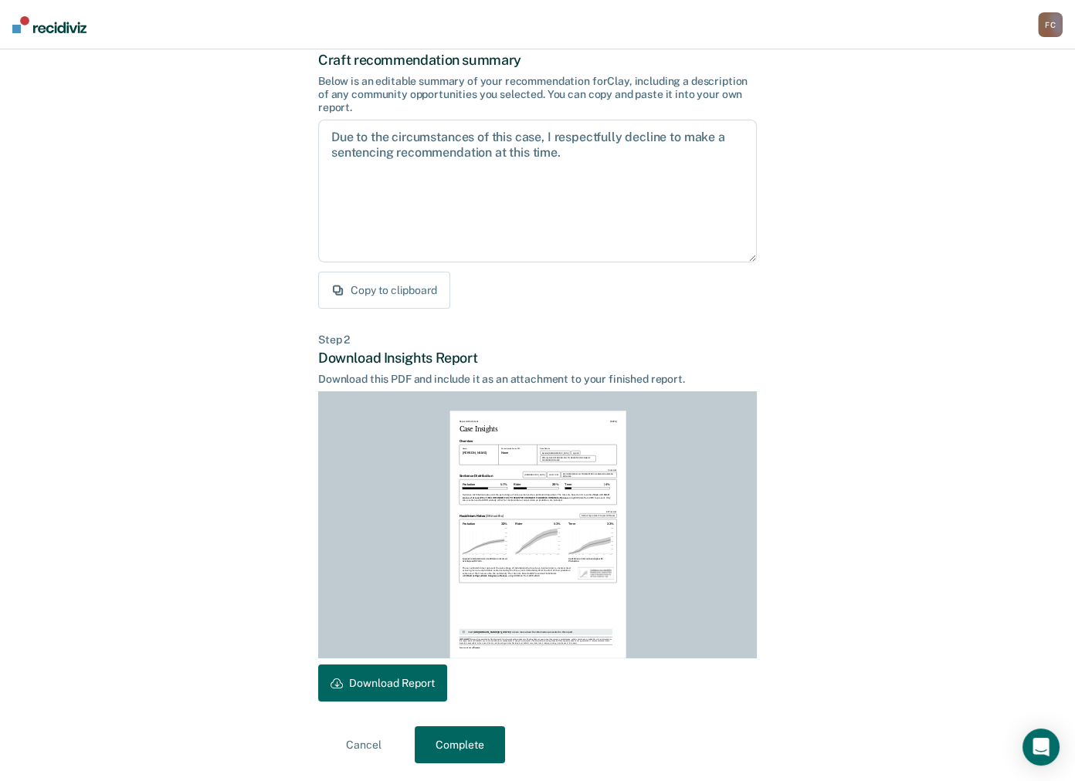
click at [450, 743] on button "Complete" at bounding box center [460, 744] width 90 height 37
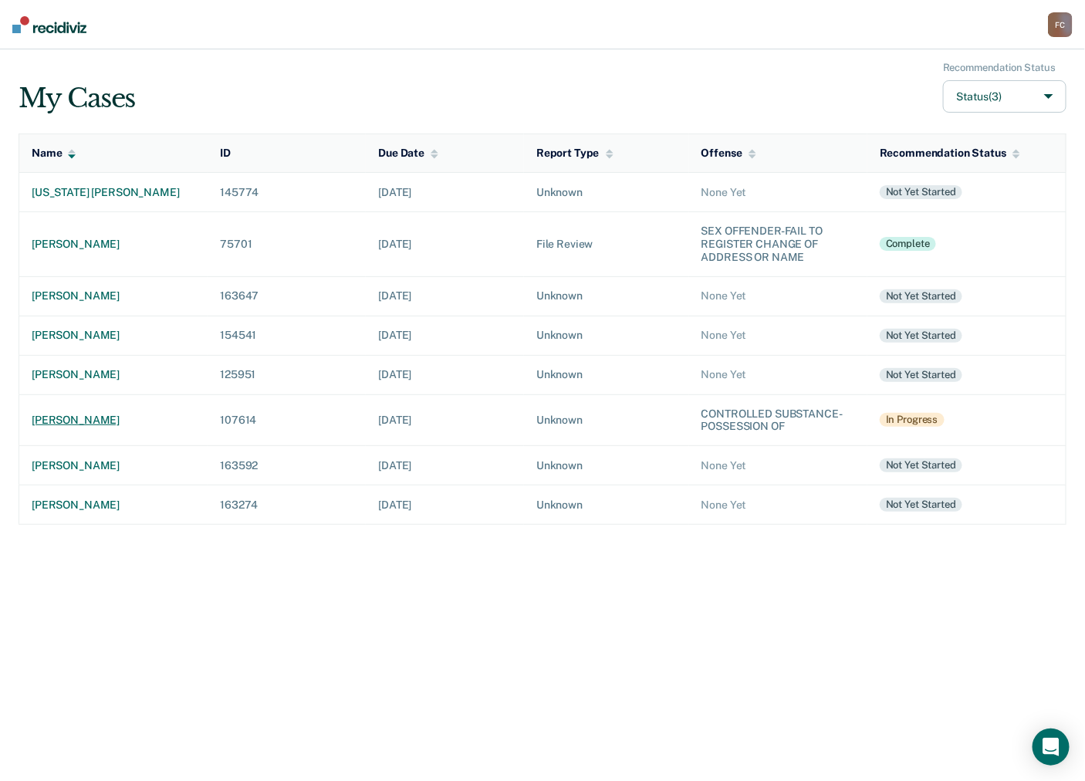
click at [107, 417] on div "[PERSON_NAME]" at bounding box center [114, 420] width 164 height 13
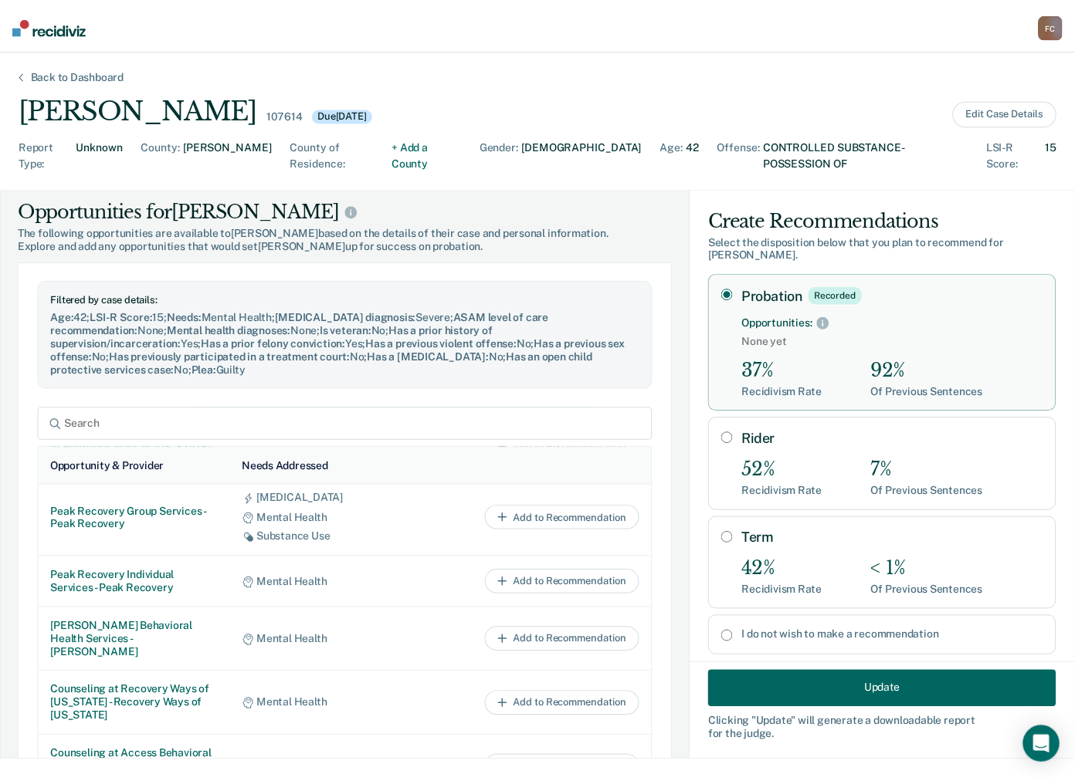
scroll to position [71, 0]
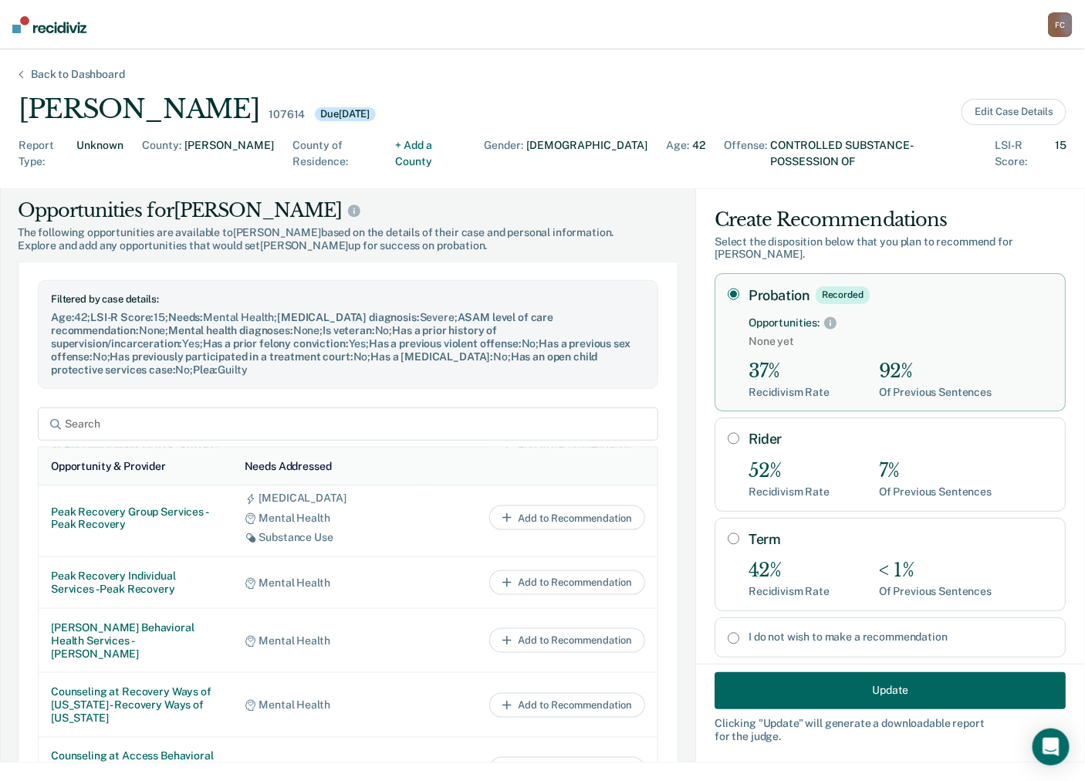
click at [878, 692] on button "Update" at bounding box center [890, 690] width 351 height 37
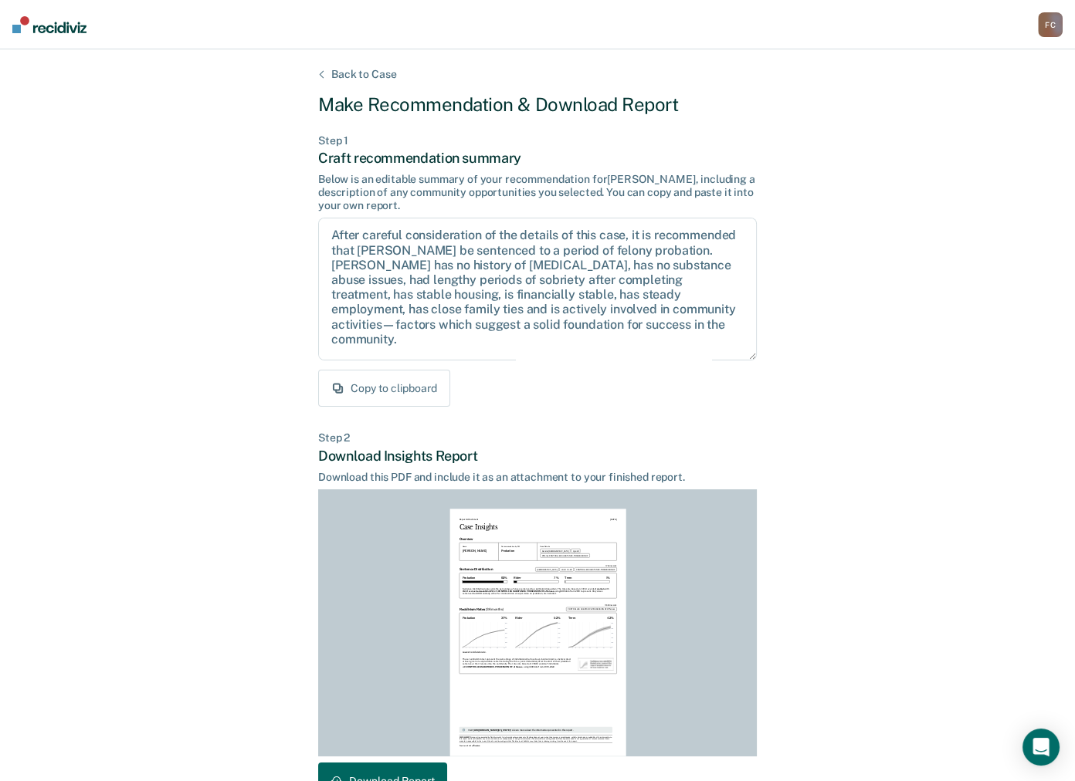
scroll to position [98, 0]
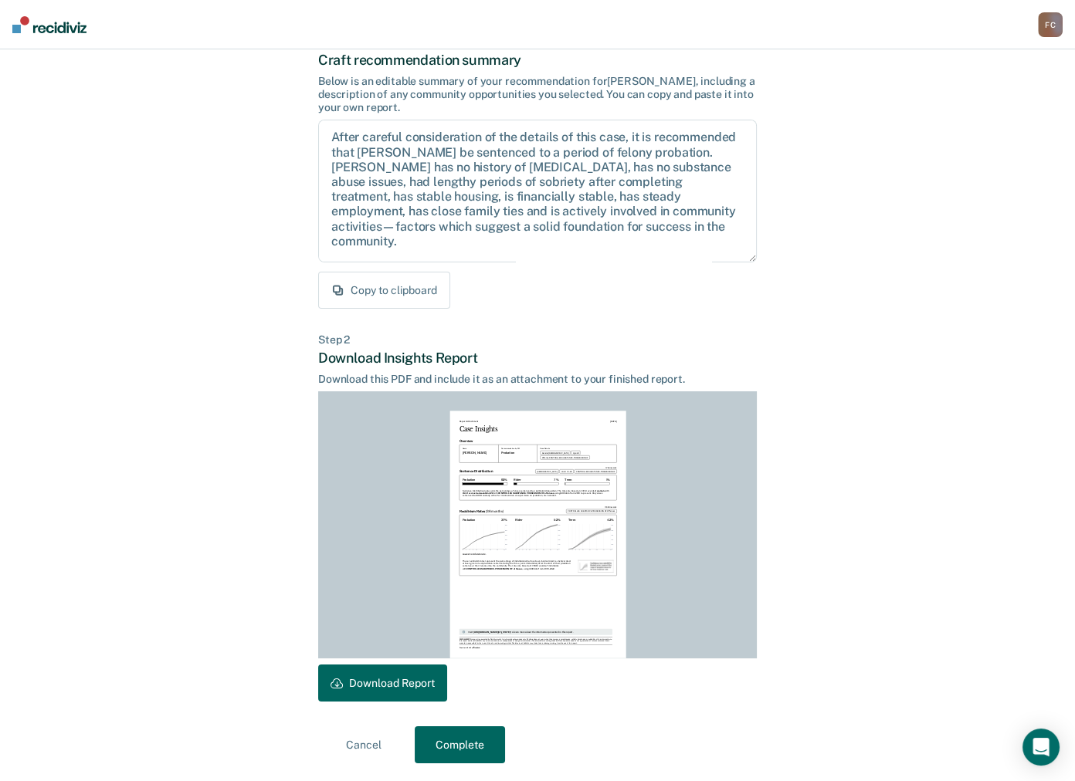
click at [458, 746] on button "Complete" at bounding box center [460, 744] width 90 height 37
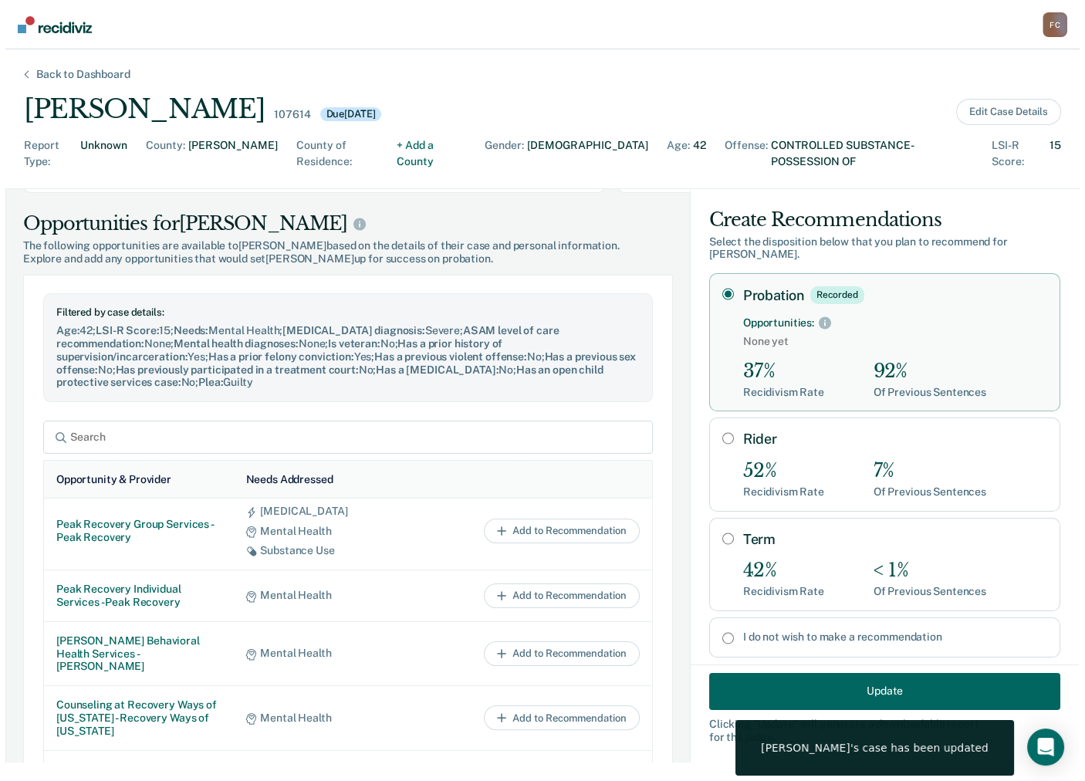
scroll to position [0, 0]
